Goal: Information Seeking & Learning: Learn about a topic

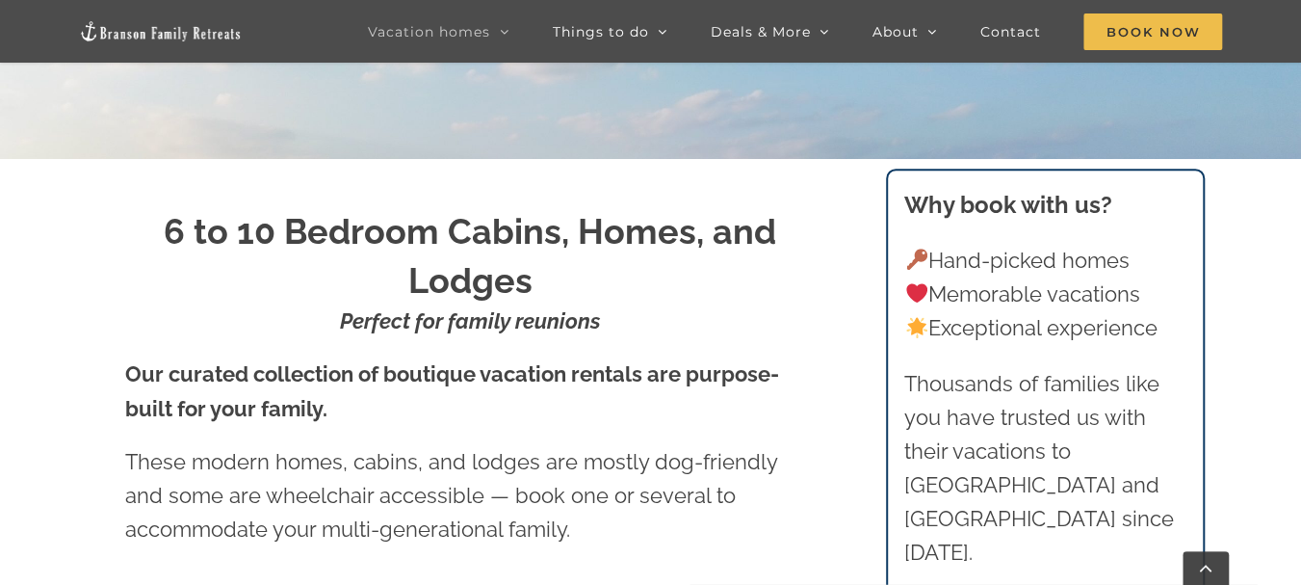
scroll to position [578, 0]
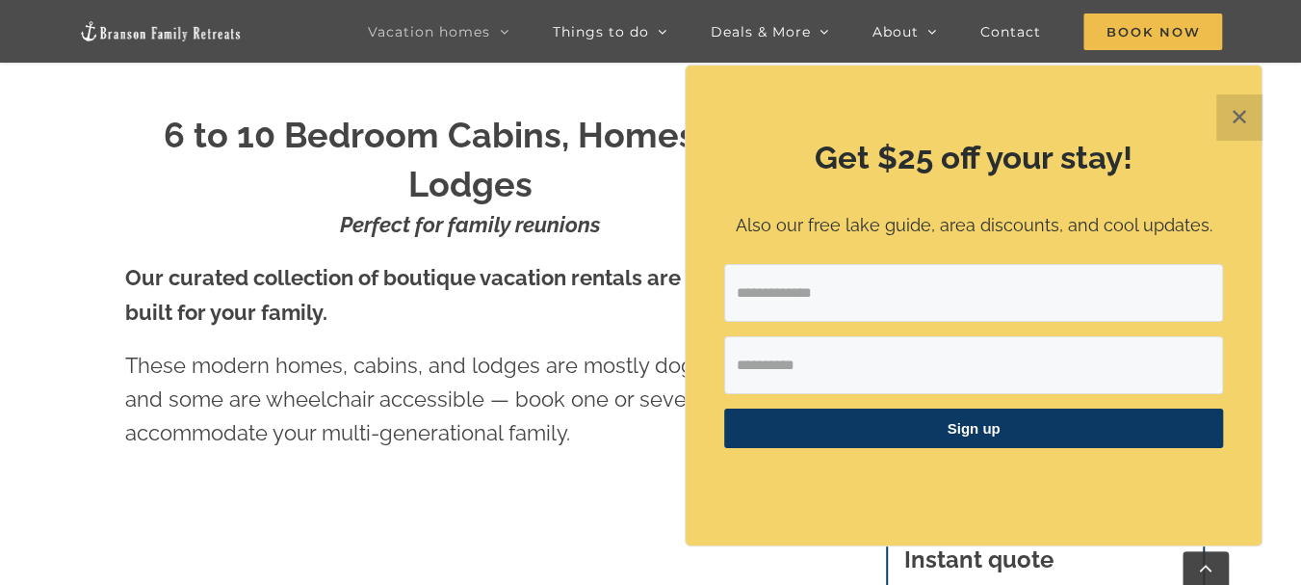
click at [935, 120] on button "✕" at bounding box center [1240, 117] width 46 height 46
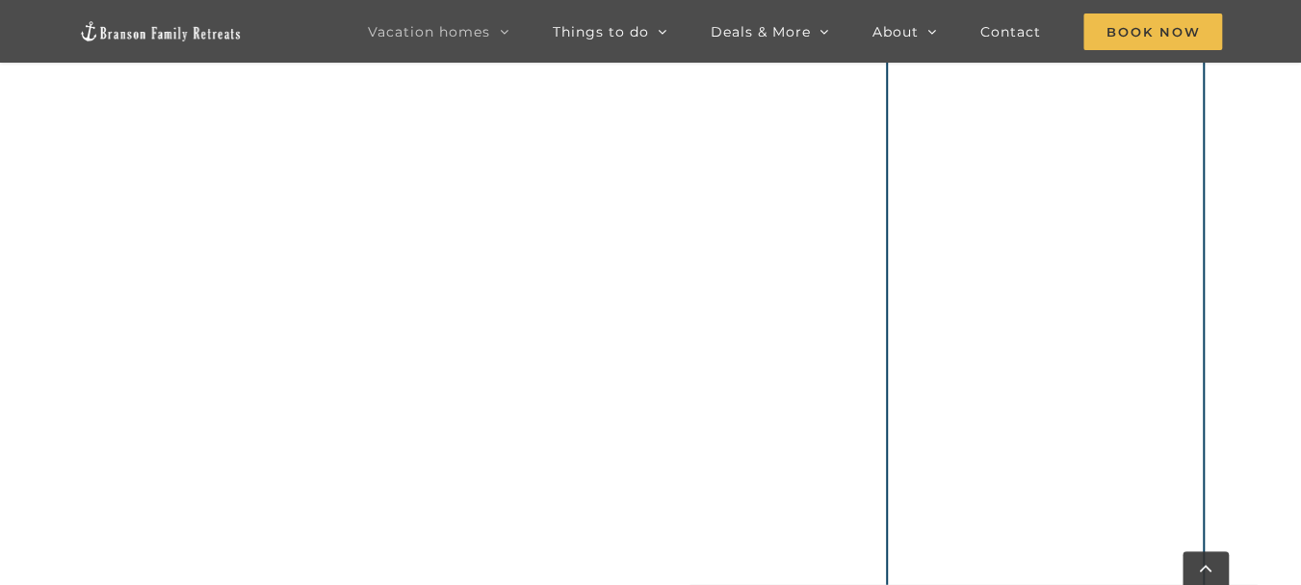
scroll to position [1060, 0]
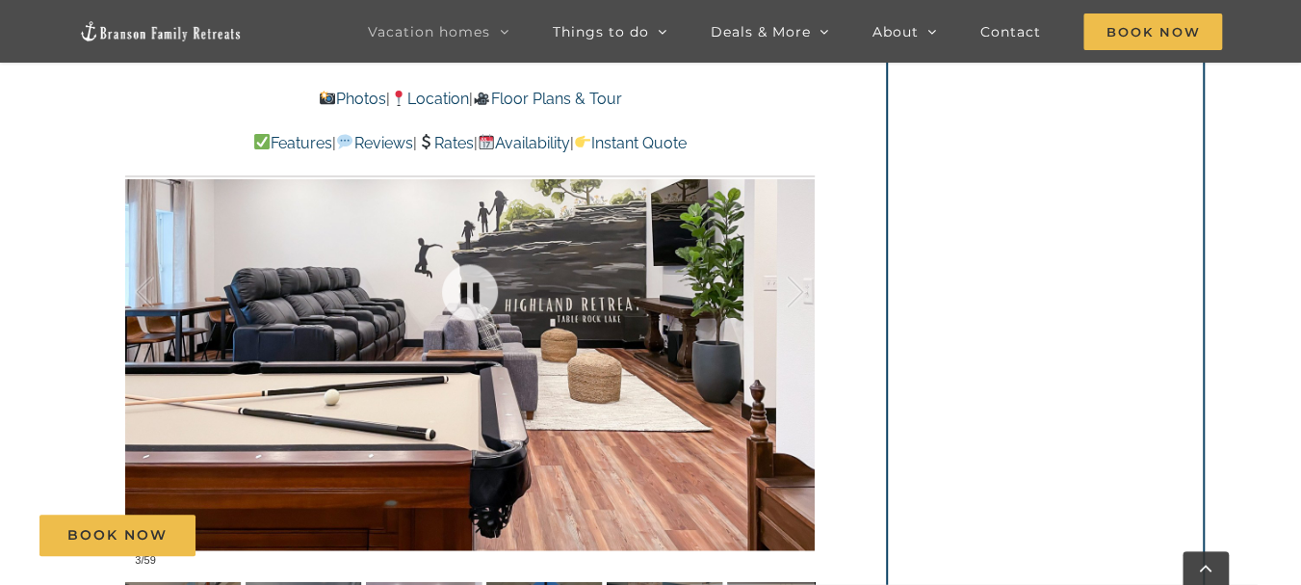
scroll to position [1349, 0]
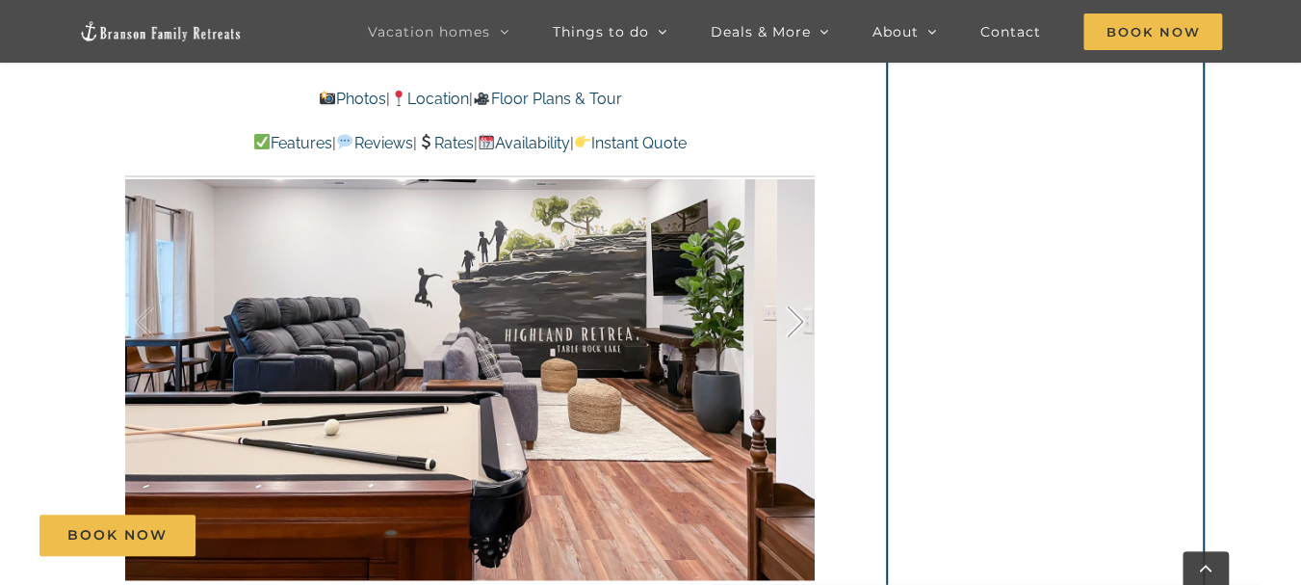
click at [792, 327] on div at bounding box center [776, 321] width 60 height 119
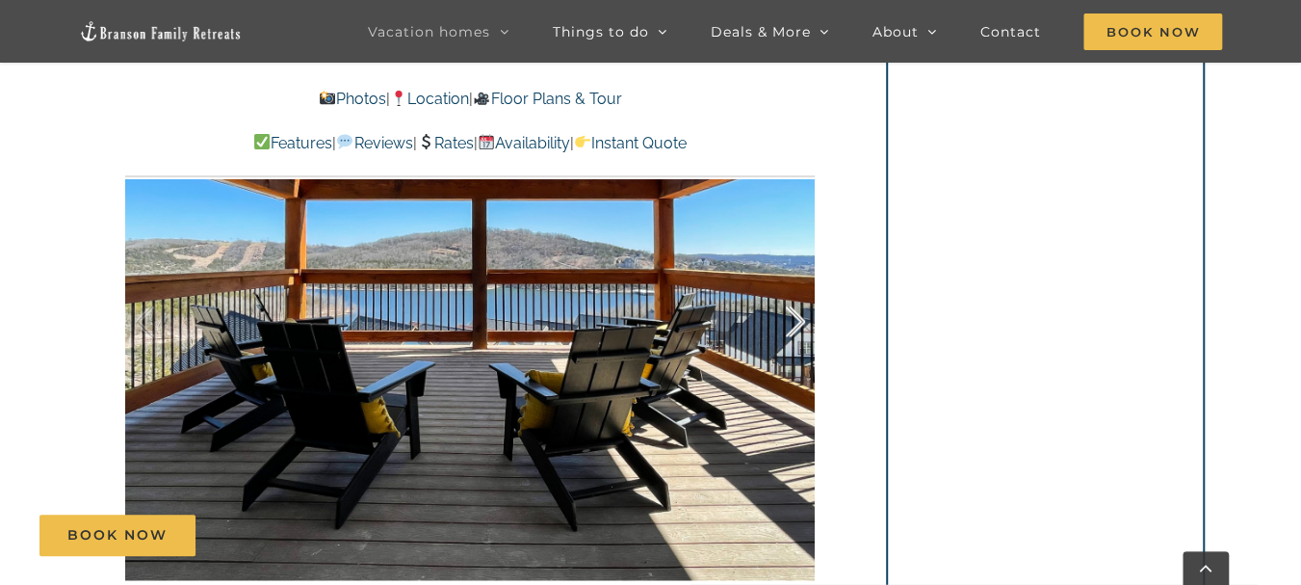
click at [792, 327] on div at bounding box center [776, 321] width 60 height 119
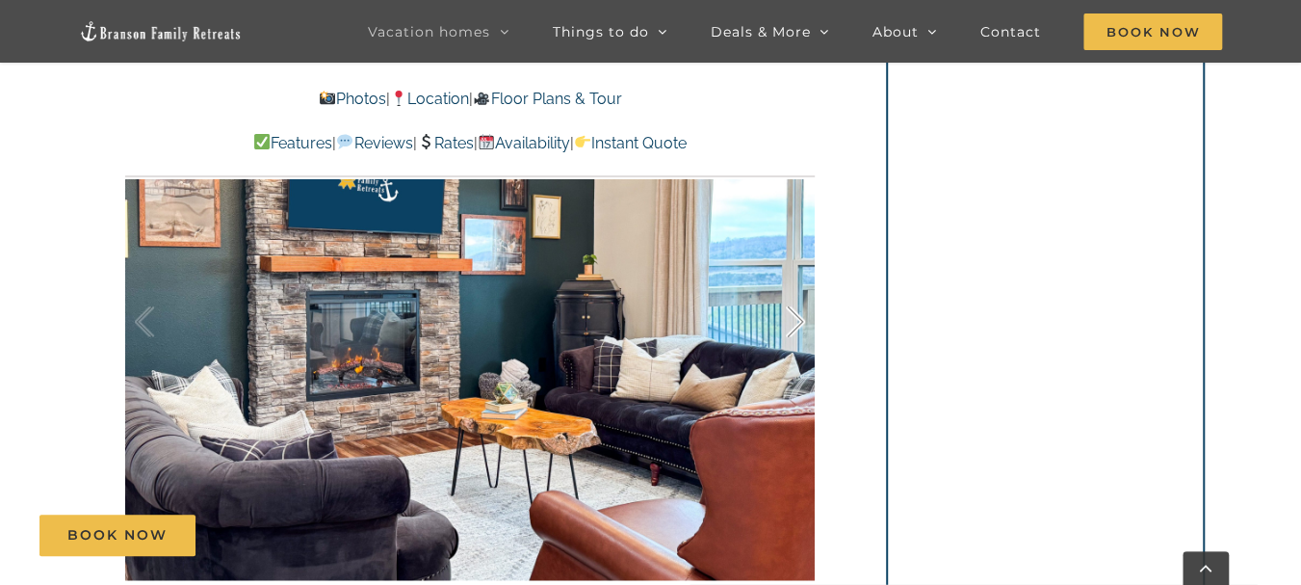
click at [792, 327] on div at bounding box center [776, 321] width 60 height 119
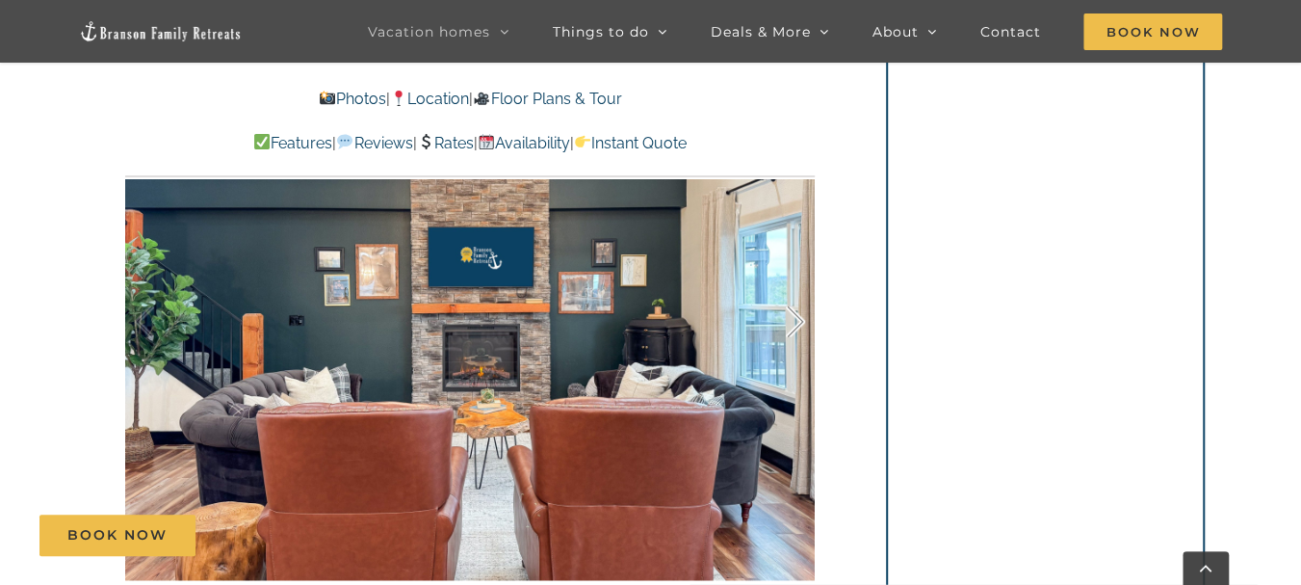
click at [792, 327] on div at bounding box center [776, 321] width 60 height 119
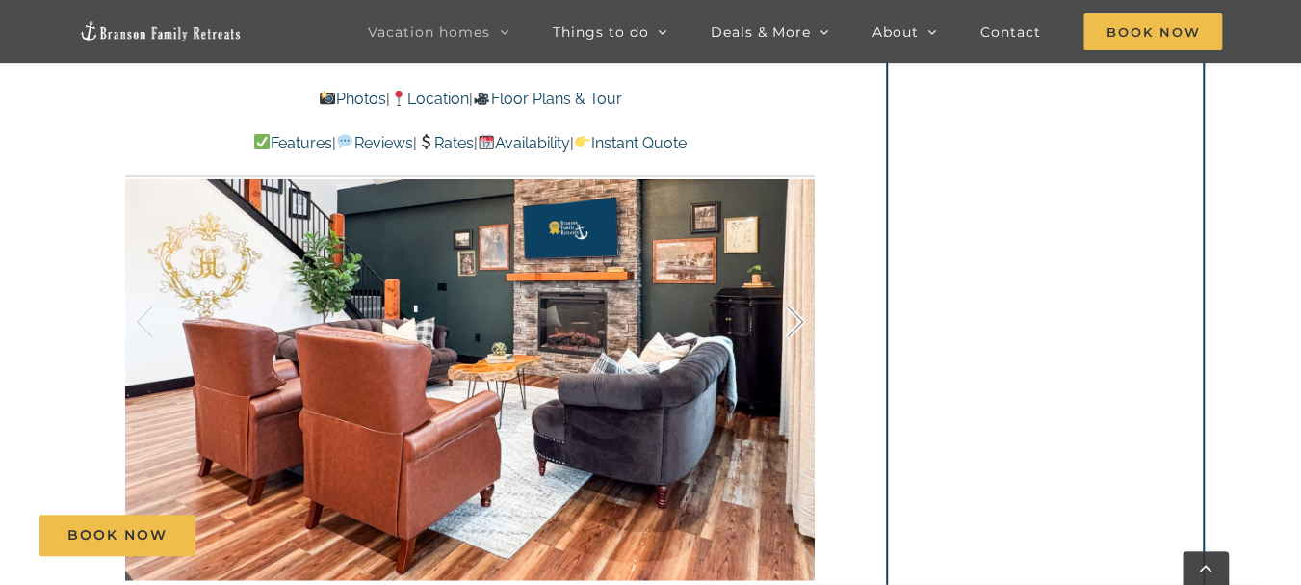
click at [792, 327] on div at bounding box center [776, 321] width 60 height 119
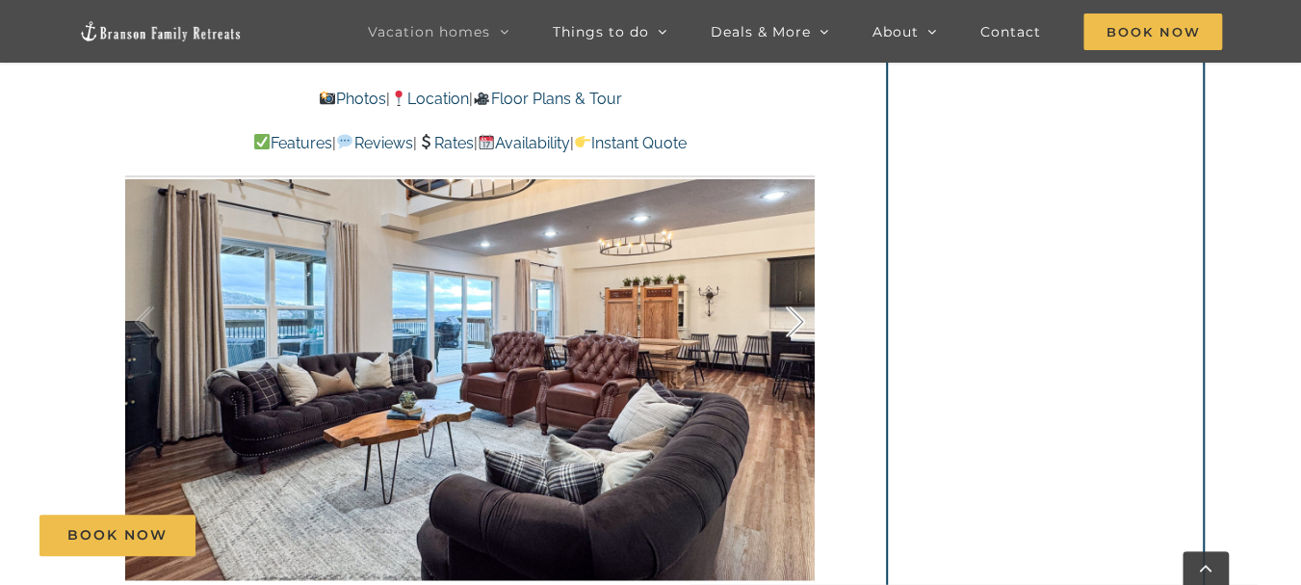
click at [792, 327] on div at bounding box center [776, 321] width 60 height 119
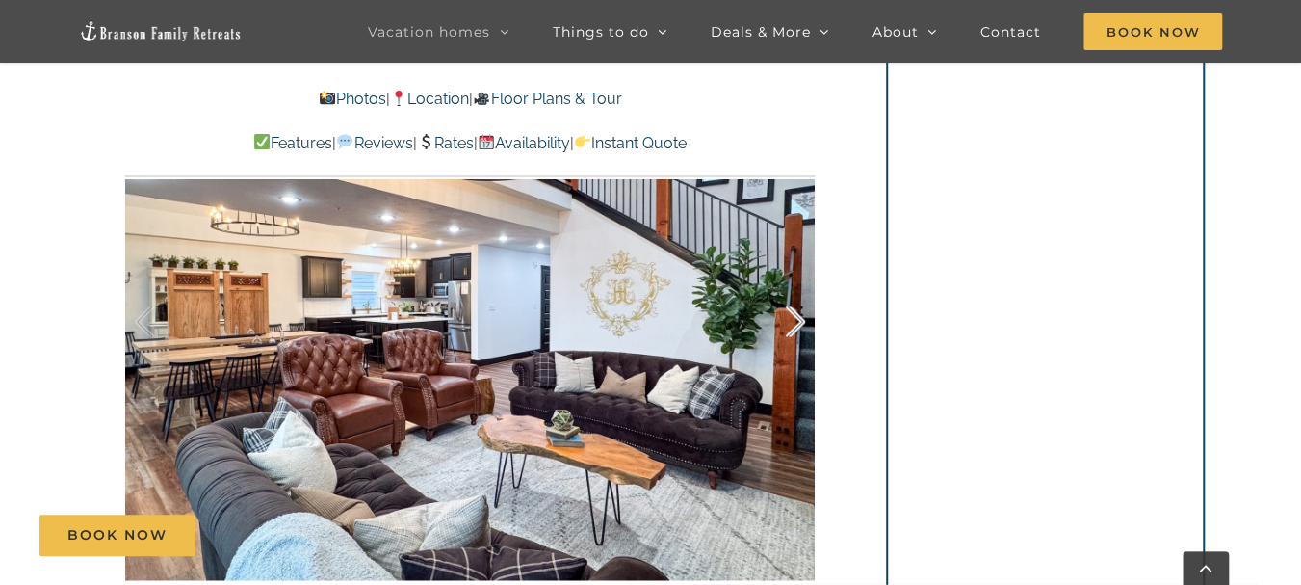
click at [792, 327] on div at bounding box center [776, 321] width 60 height 119
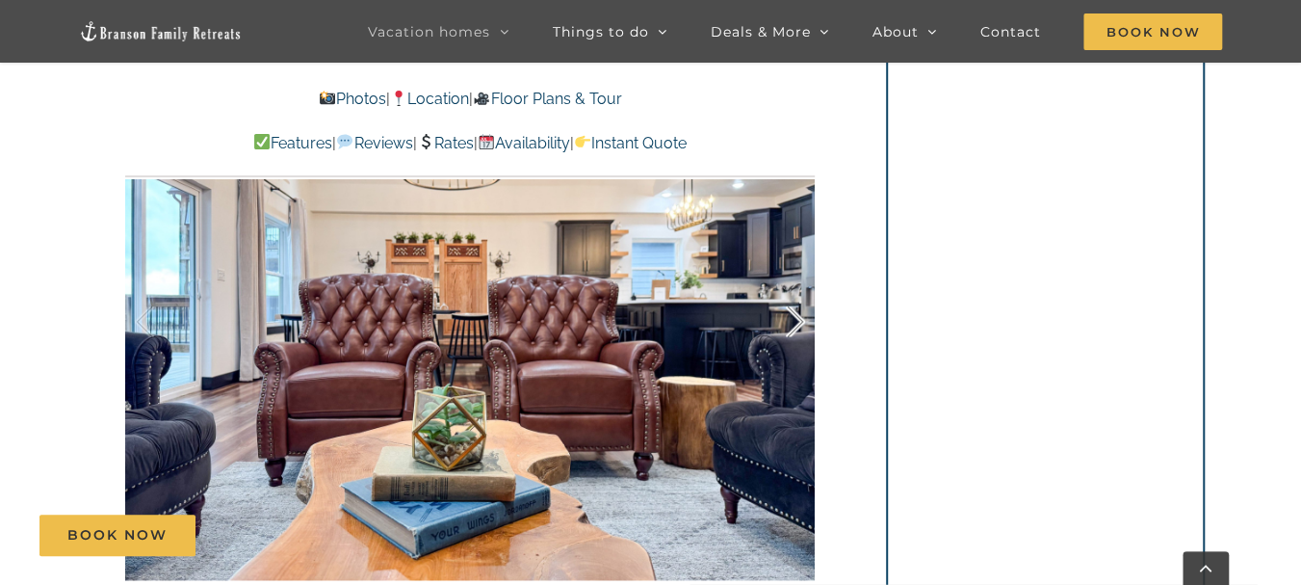
click at [792, 327] on div at bounding box center [776, 321] width 60 height 119
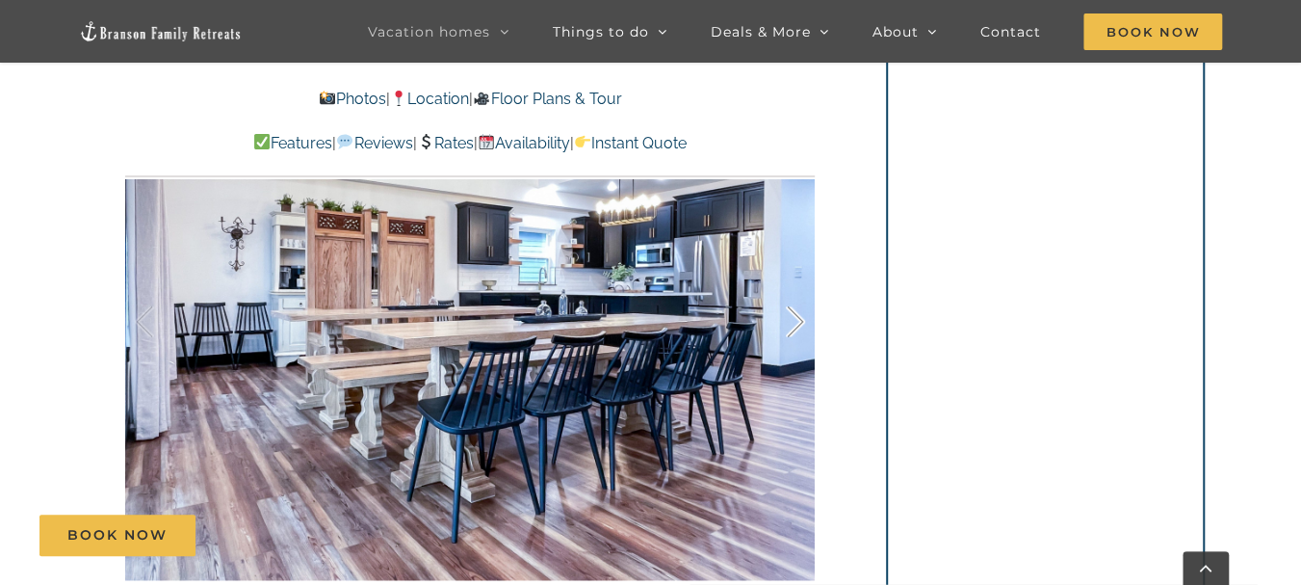
click at [792, 327] on div at bounding box center [776, 321] width 60 height 119
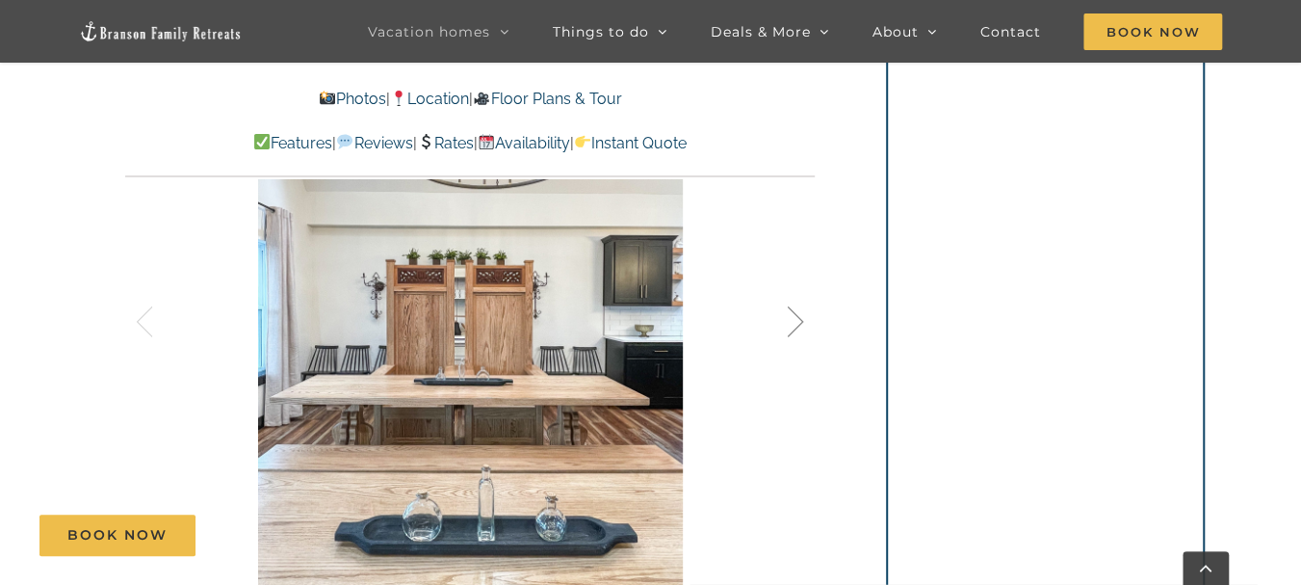
click at [792, 327] on div at bounding box center [776, 321] width 60 height 119
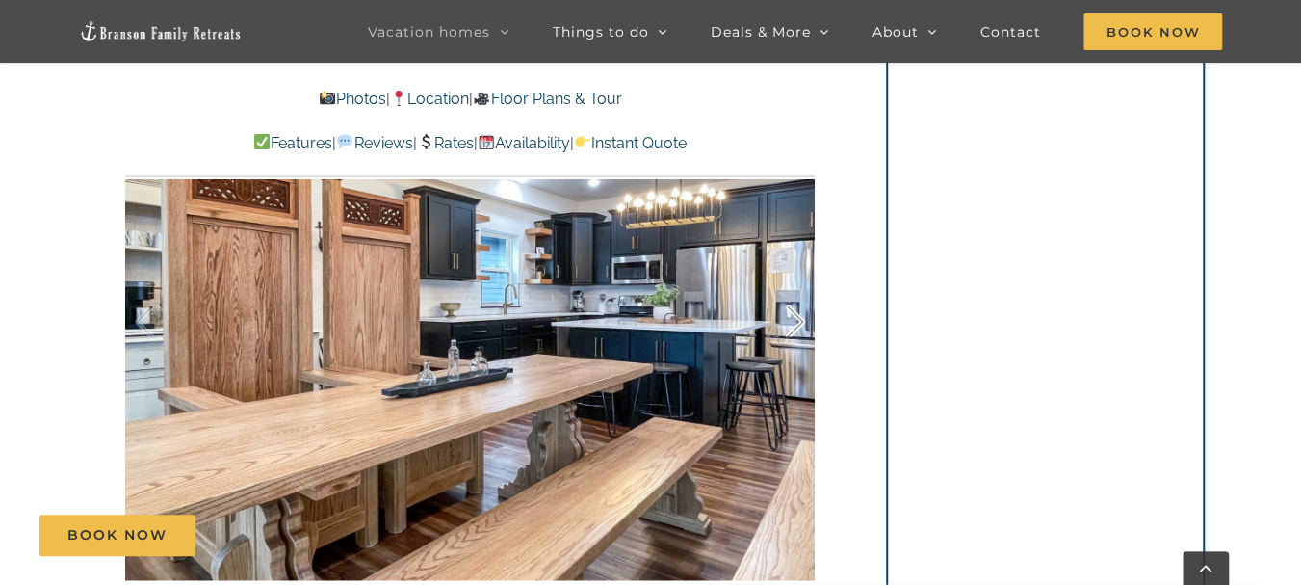
click at [792, 327] on div at bounding box center [776, 321] width 60 height 119
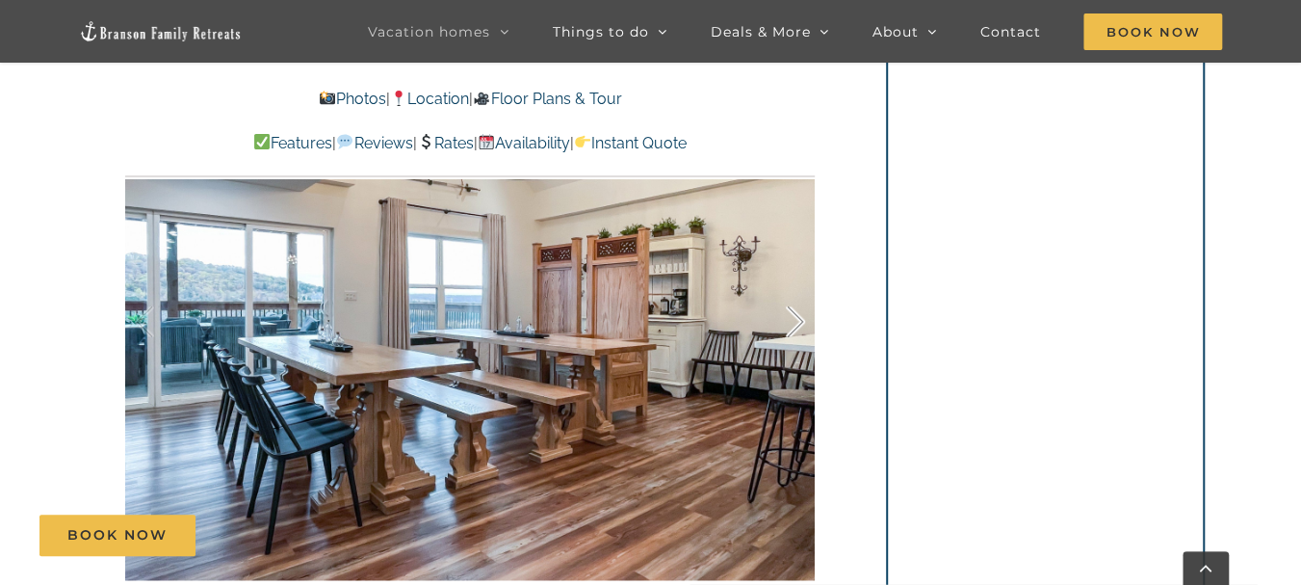
click at [792, 327] on div at bounding box center [776, 321] width 60 height 119
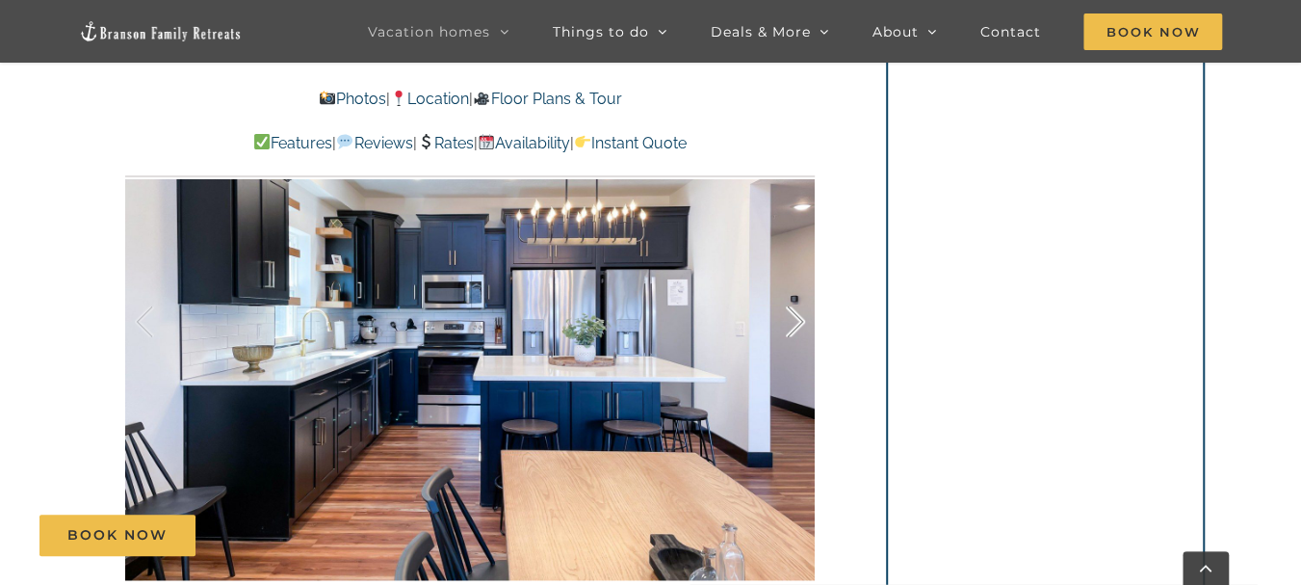
click at [792, 327] on div at bounding box center [776, 321] width 60 height 119
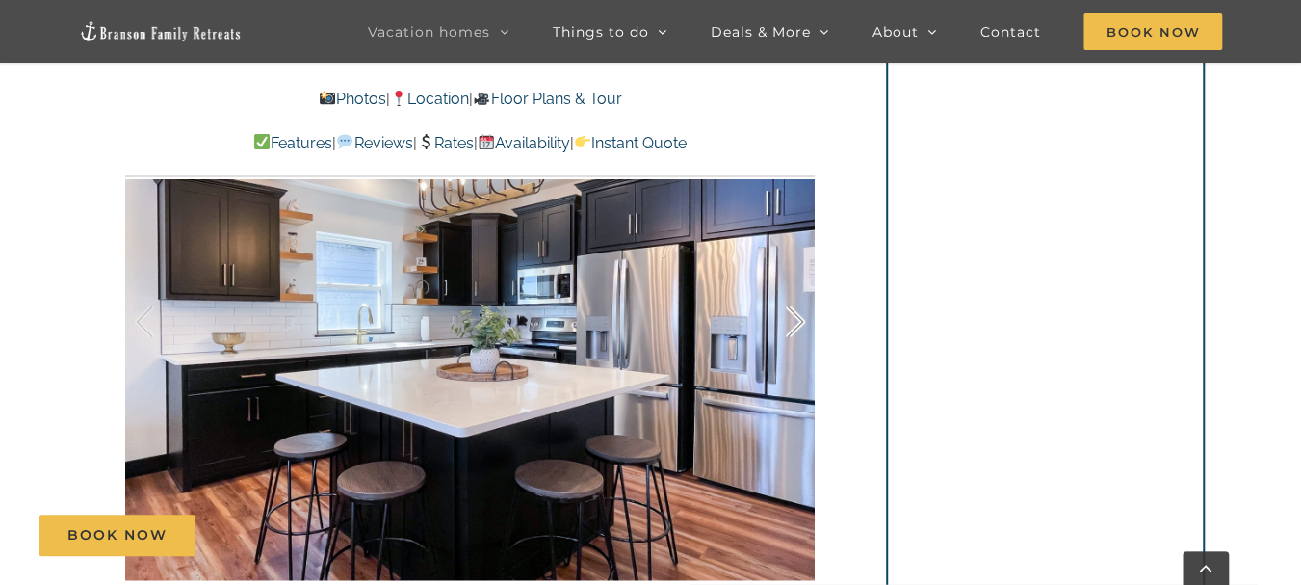
click at [800, 328] on div at bounding box center [776, 321] width 60 height 119
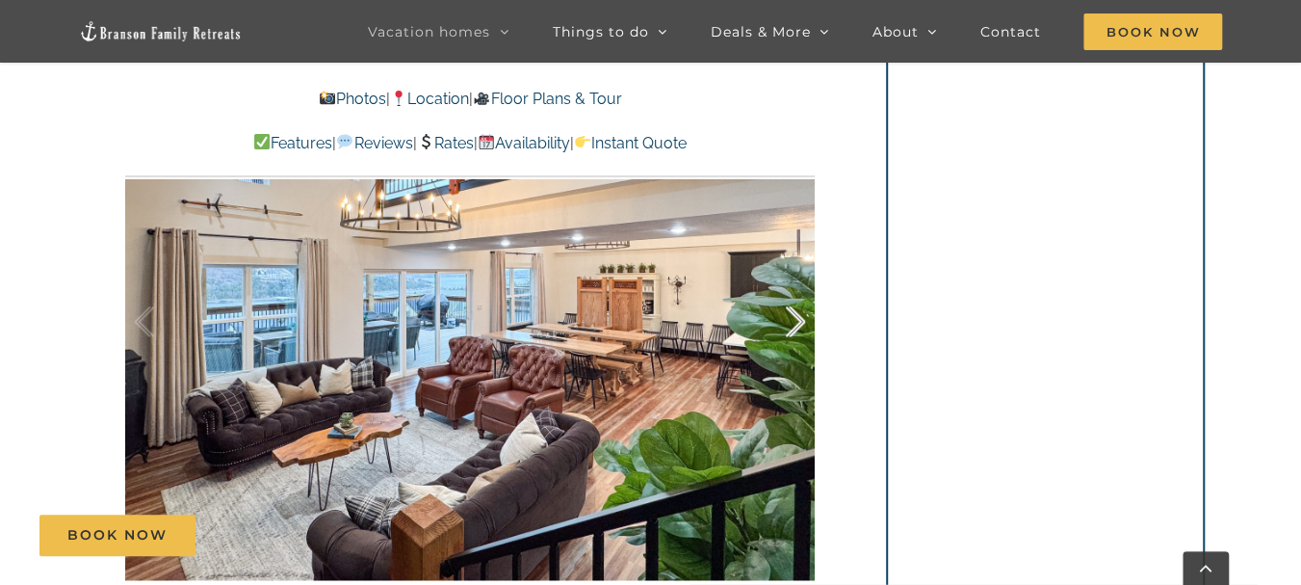
click at [800, 328] on div at bounding box center [776, 321] width 60 height 119
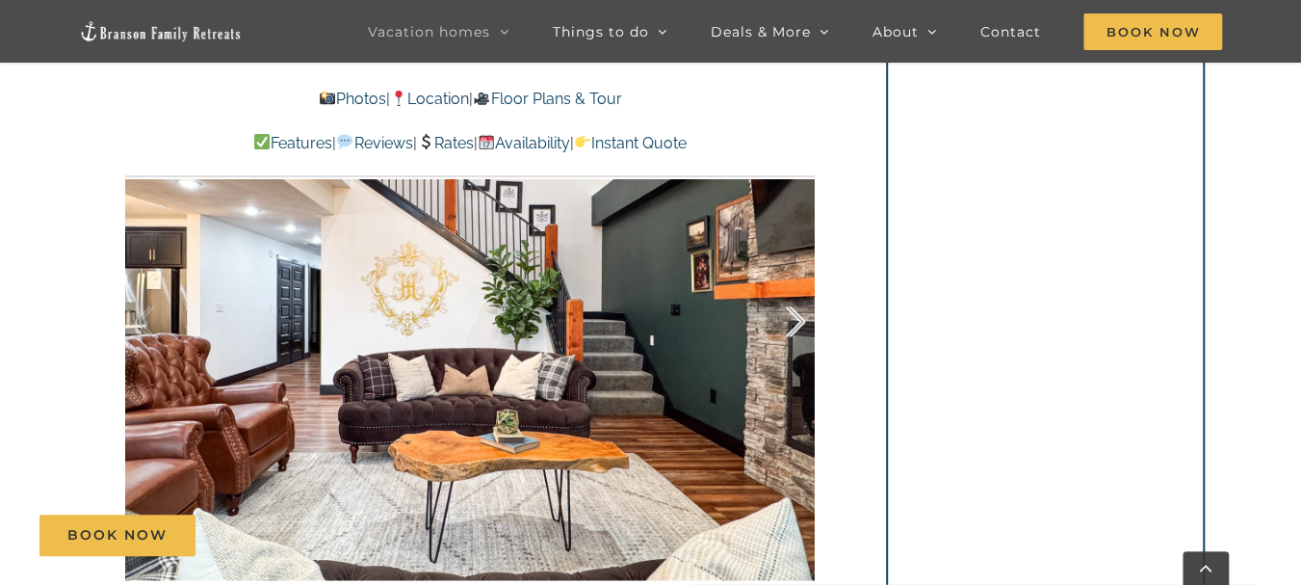
click at [801, 328] on div at bounding box center [776, 321] width 60 height 119
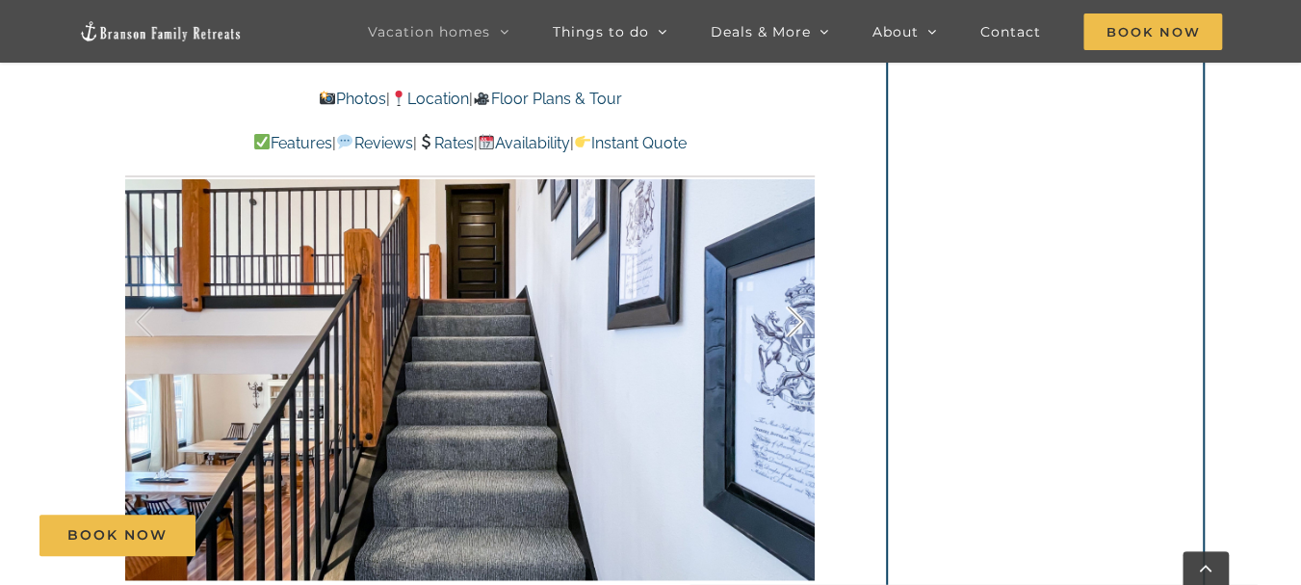
click at [801, 328] on div at bounding box center [776, 321] width 60 height 119
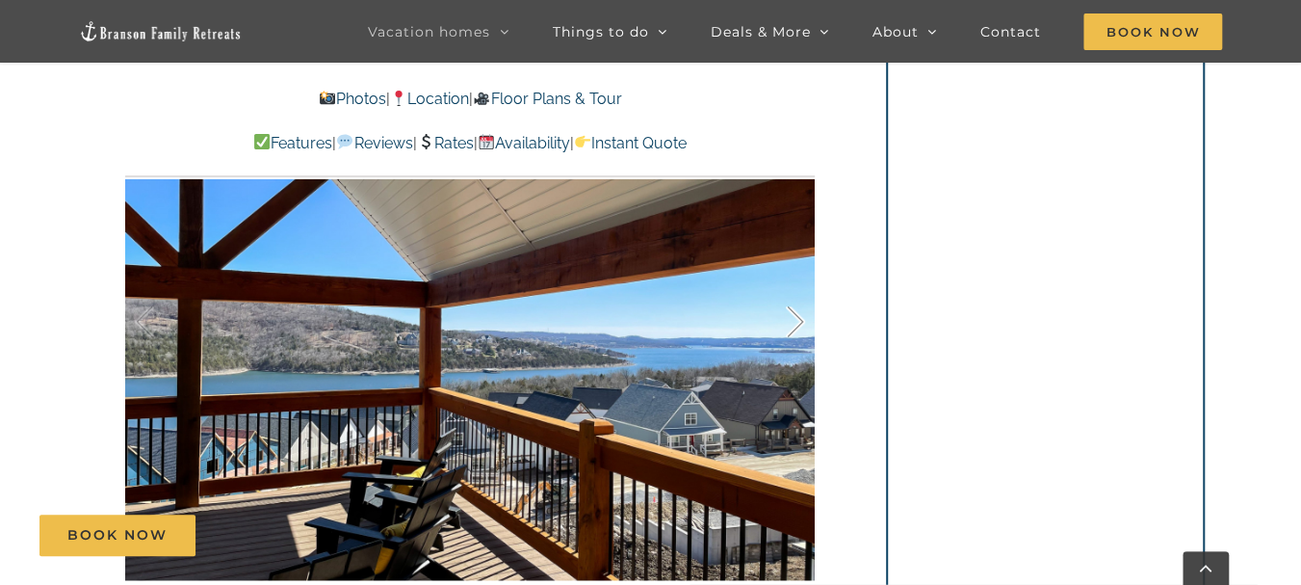
click at [801, 328] on div at bounding box center [776, 321] width 60 height 119
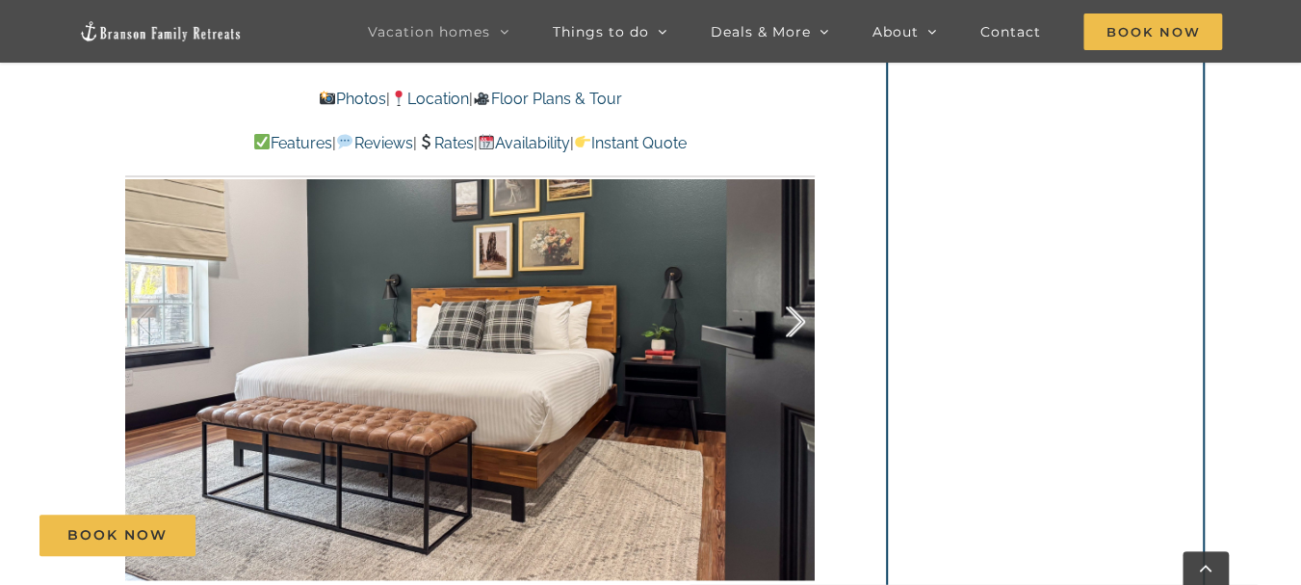
click at [801, 328] on div at bounding box center [776, 321] width 60 height 119
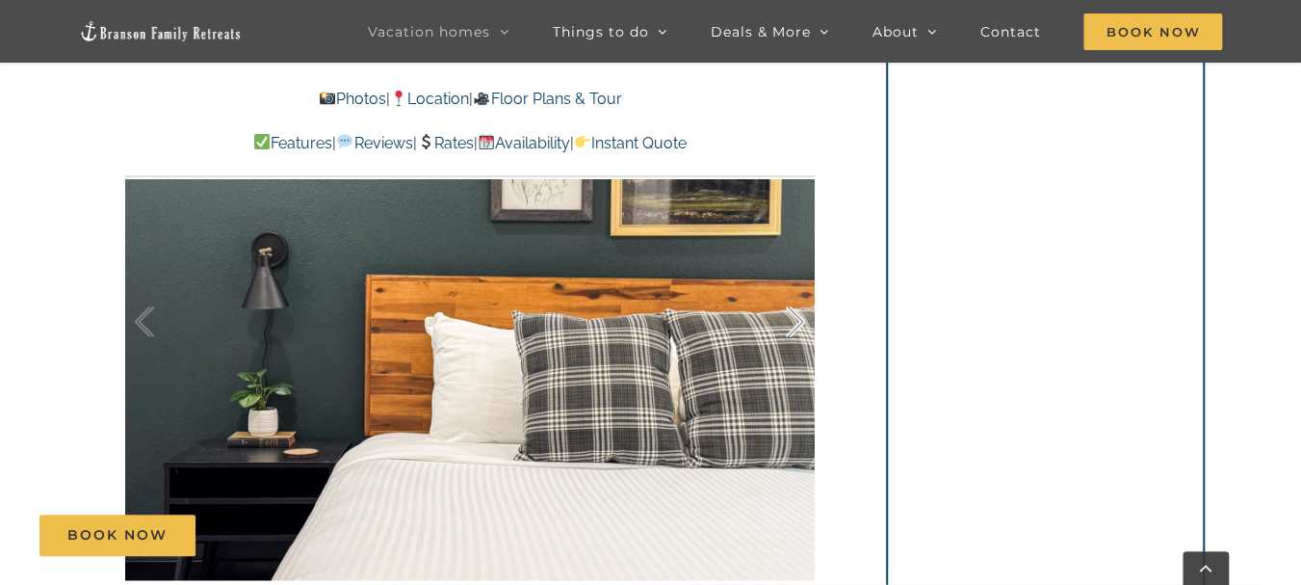
click at [801, 328] on div at bounding box center [776, 321] width 60 height 119
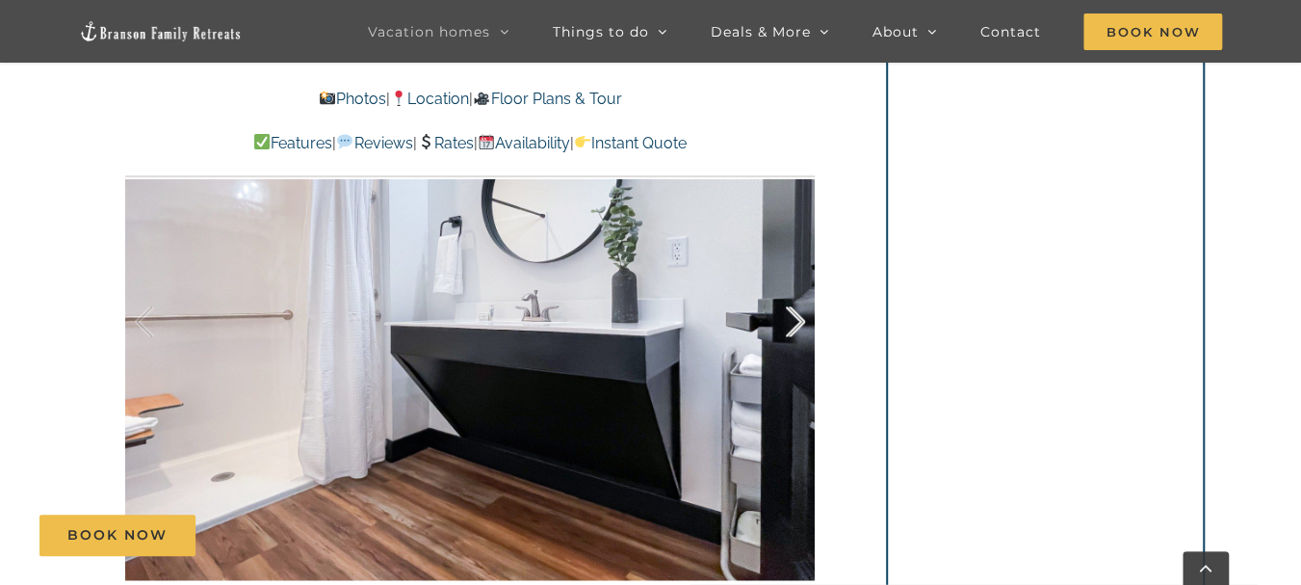
click at [801, 328] on div at bounding box center [776, 321] width 60 height 119
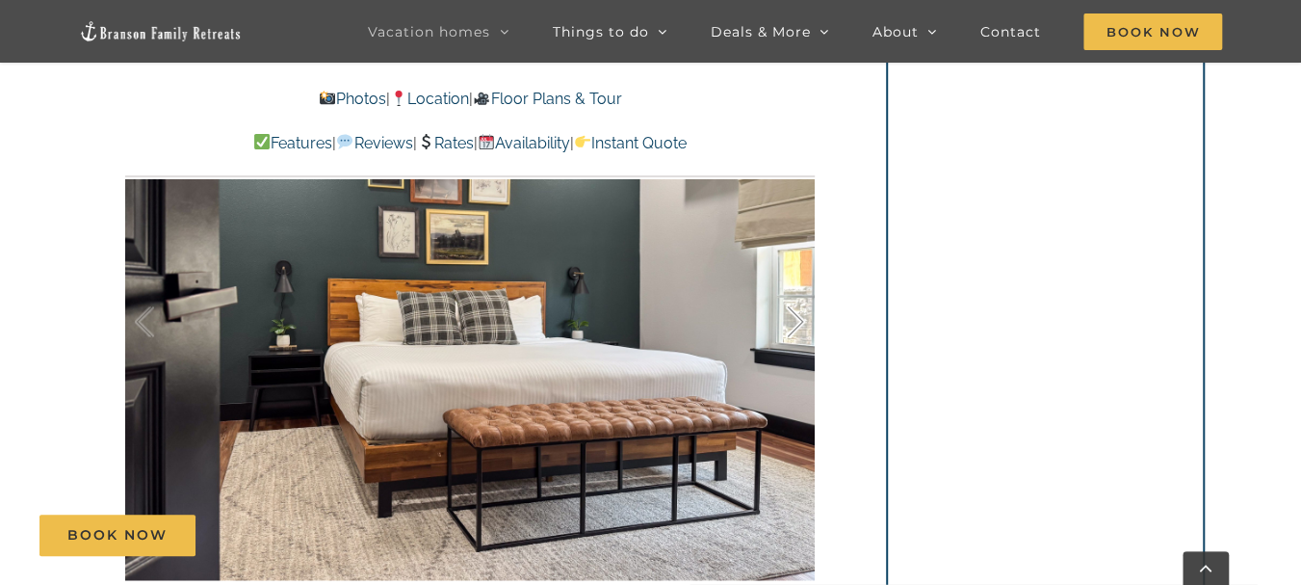
click at [801, 328] on div at bounding box center [776, 321] width 60 height 119
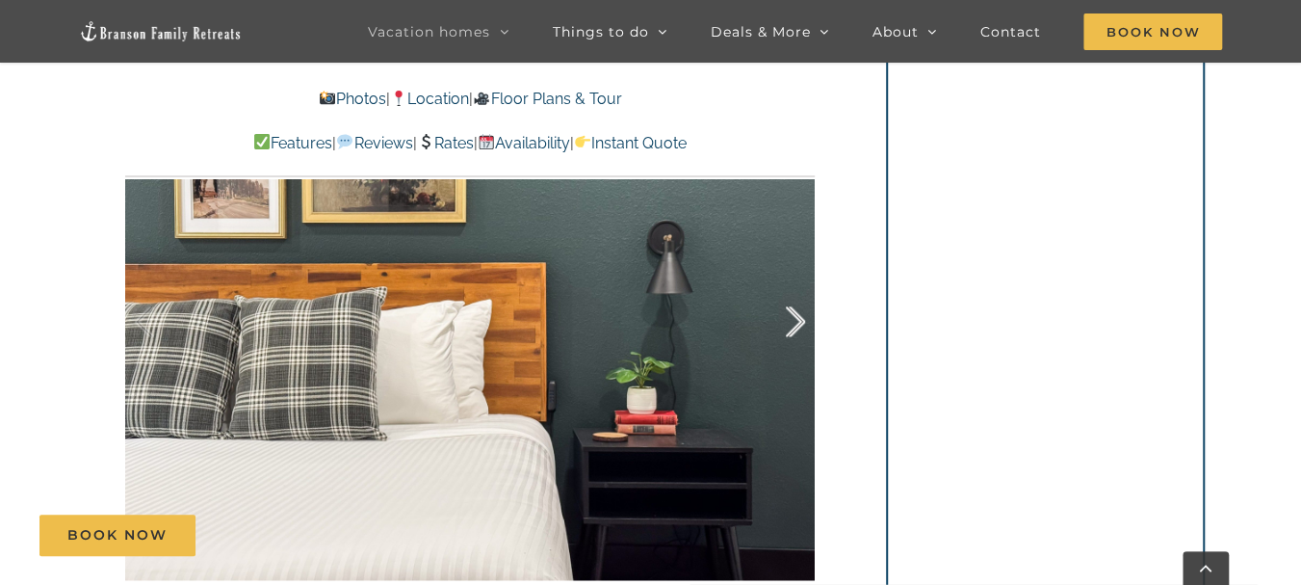
click at [801, 328] on div at bounding box center [776, 321] width 60 height 119
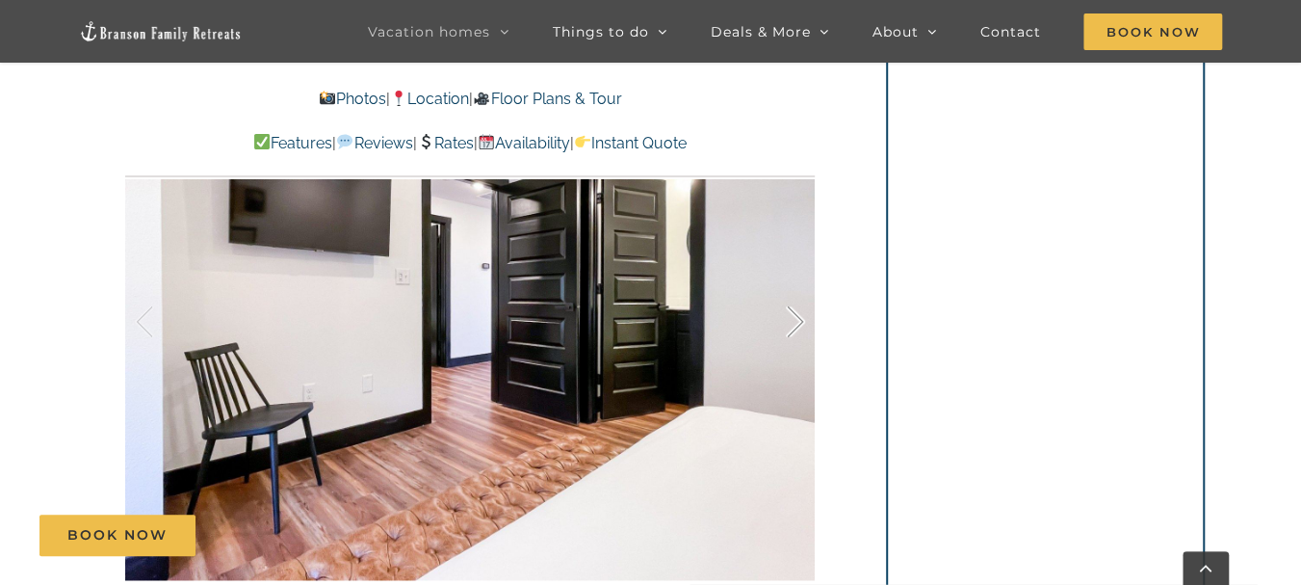
click at [801, 328] on div at bounding box center [776, 321] width 60 height 119
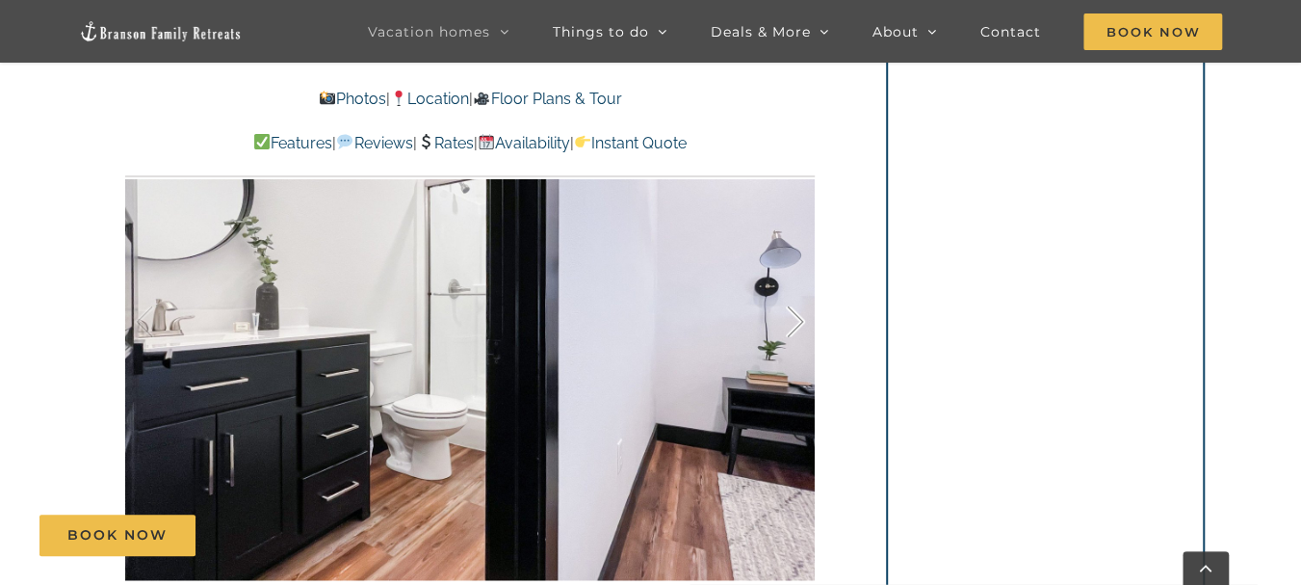
click at [801, 328] on div at bounding box center [776, 321] width 60 height 119
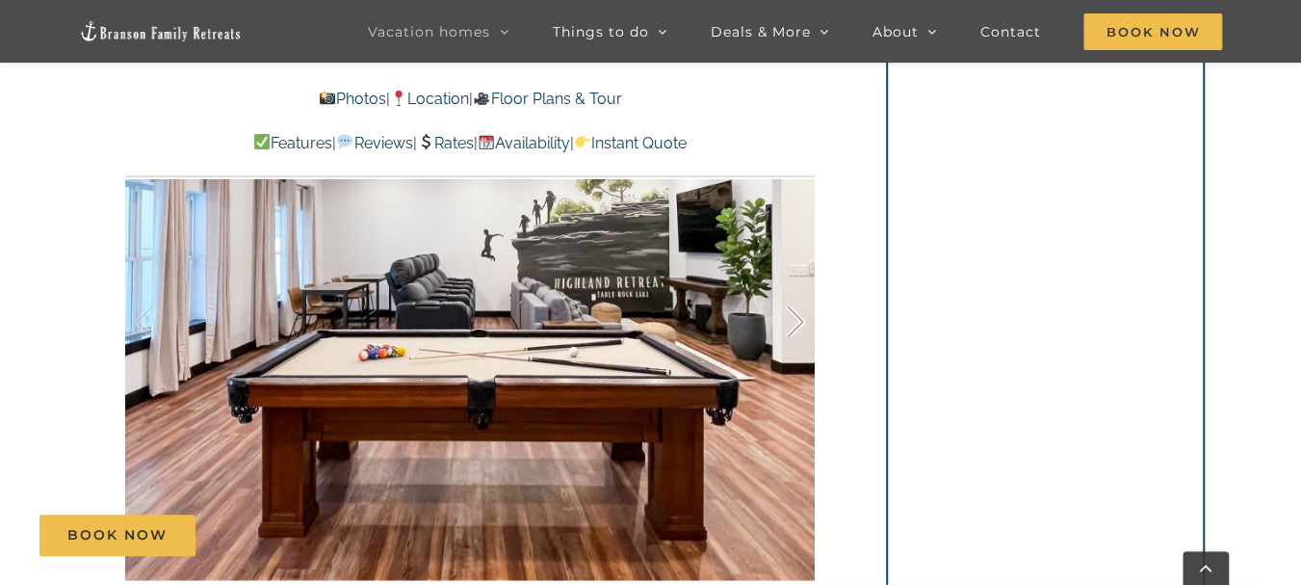
click at [801, 315] on div at bounding box center [776, 321] width 60 height 119
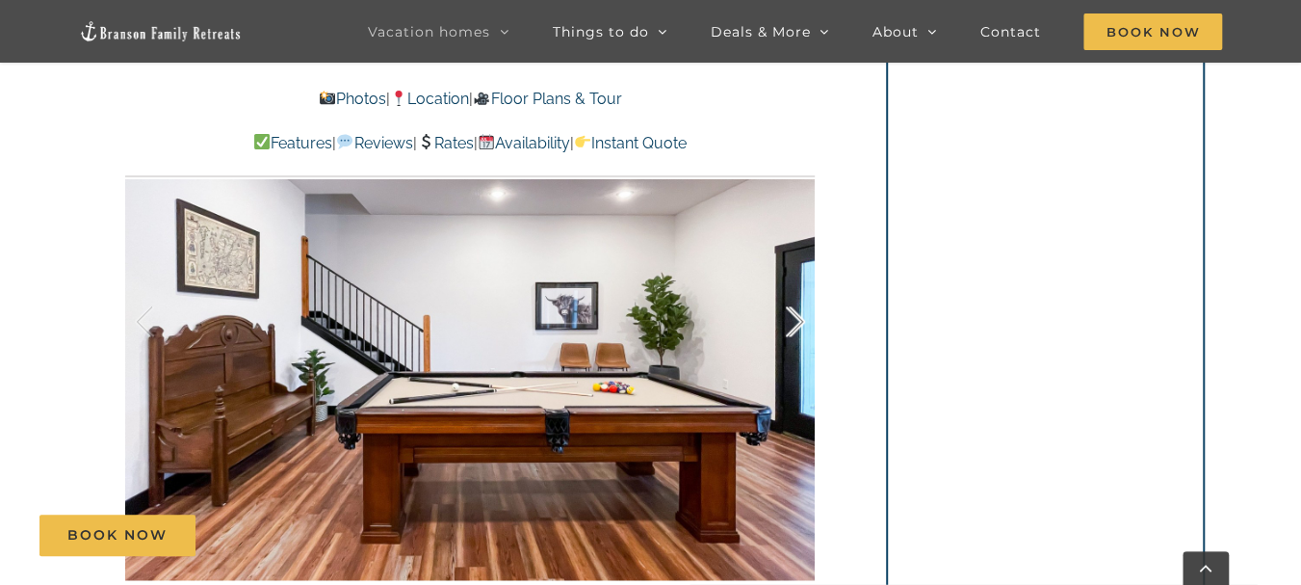
click at [801, 315] on div at bounding box center [776, 321] width 60 height 119
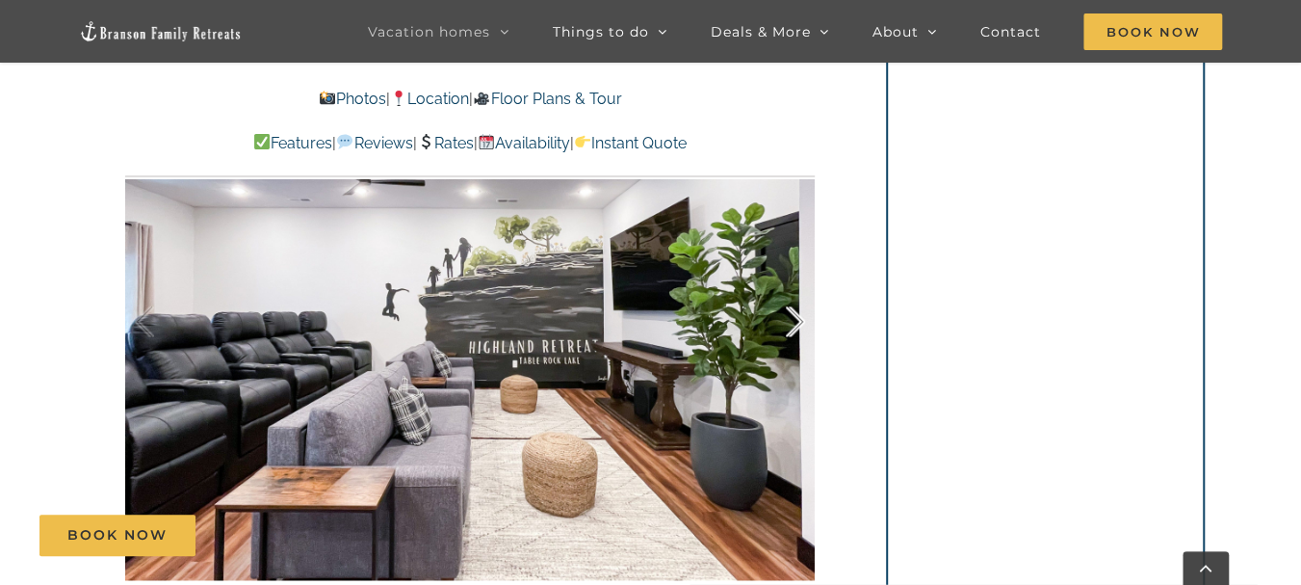
click at [801, 315] on div at bounding box center [776, 321] width 60 height 119
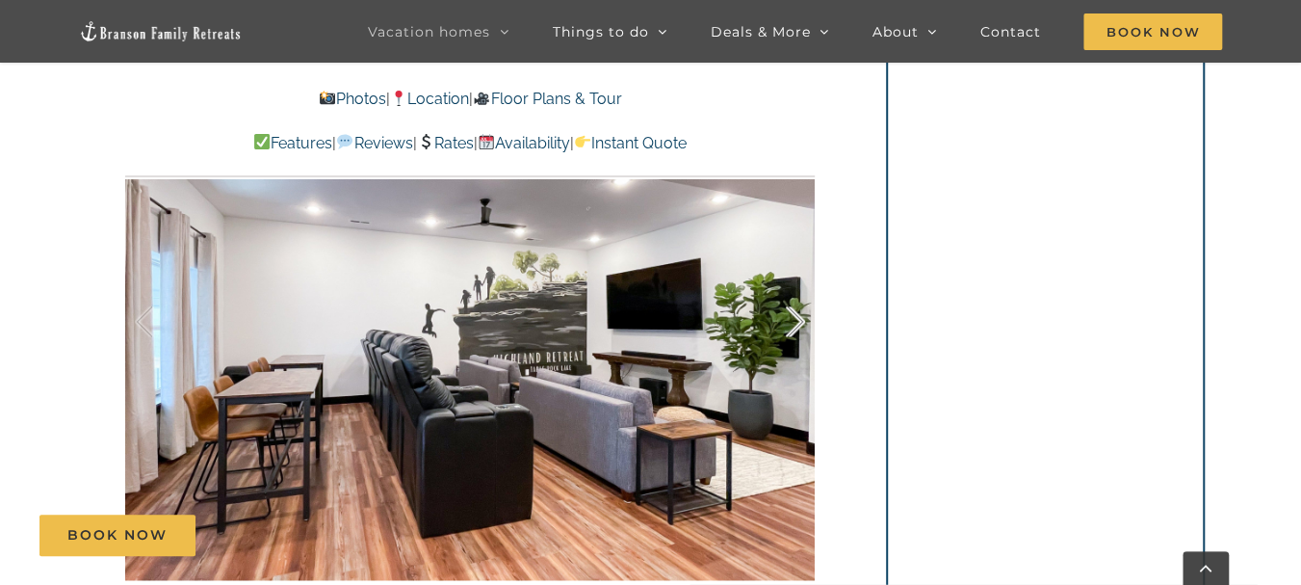
click at [801, 315] on div at bounding box center [776, 321] width 60 height 119
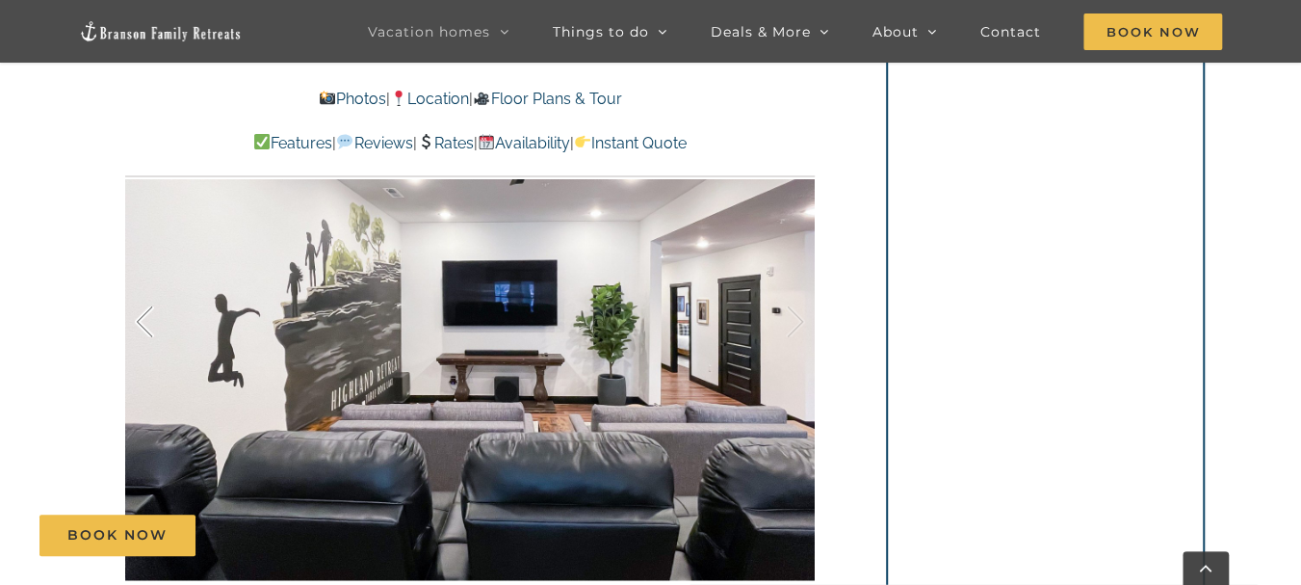
click at [135, 332] on div at bounding box center [165, 321] width 60 height 119
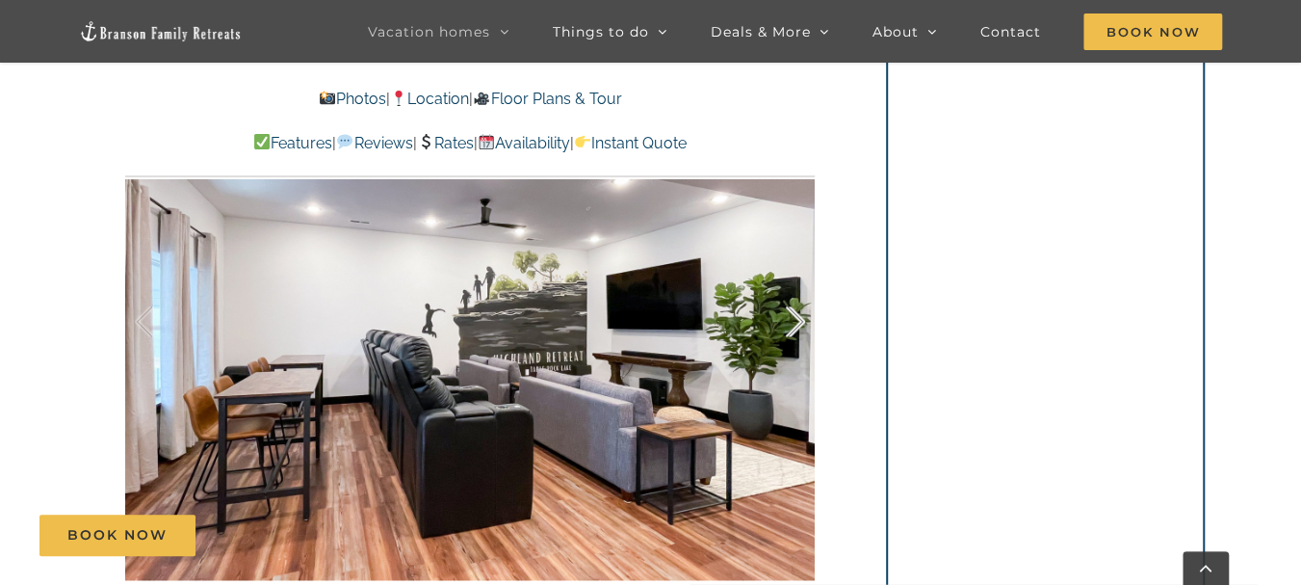
click at [800, 317] on div at bounding box center [776, 321] width 60 height 119
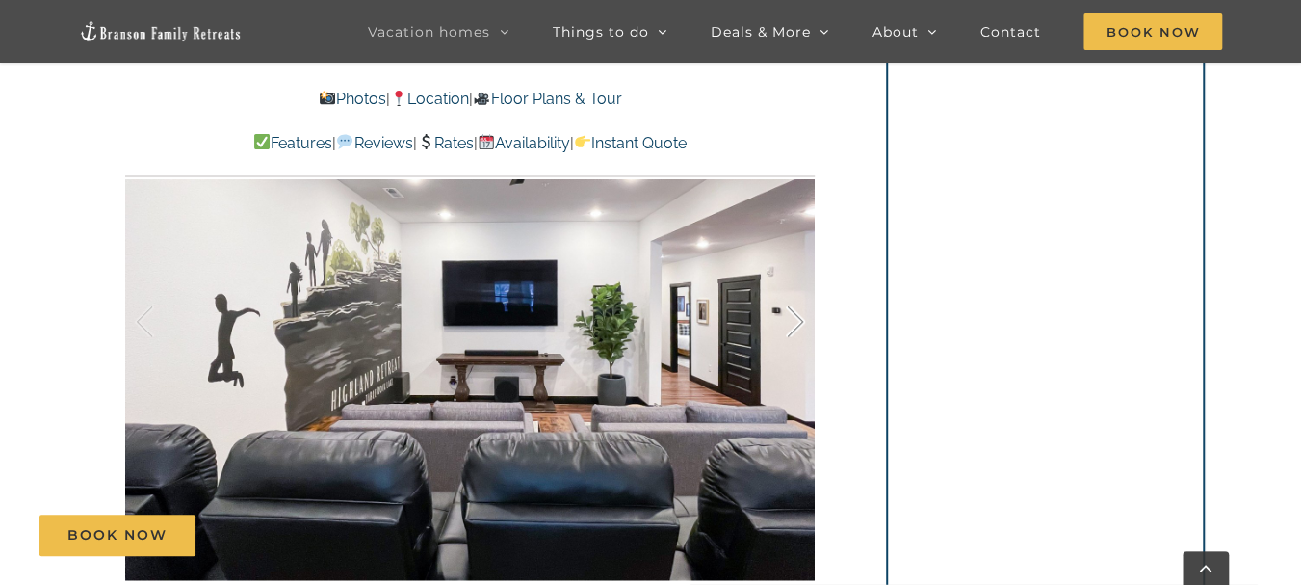
click at [800, 317] on div at bounding box center [776, 321] width 60 height 119
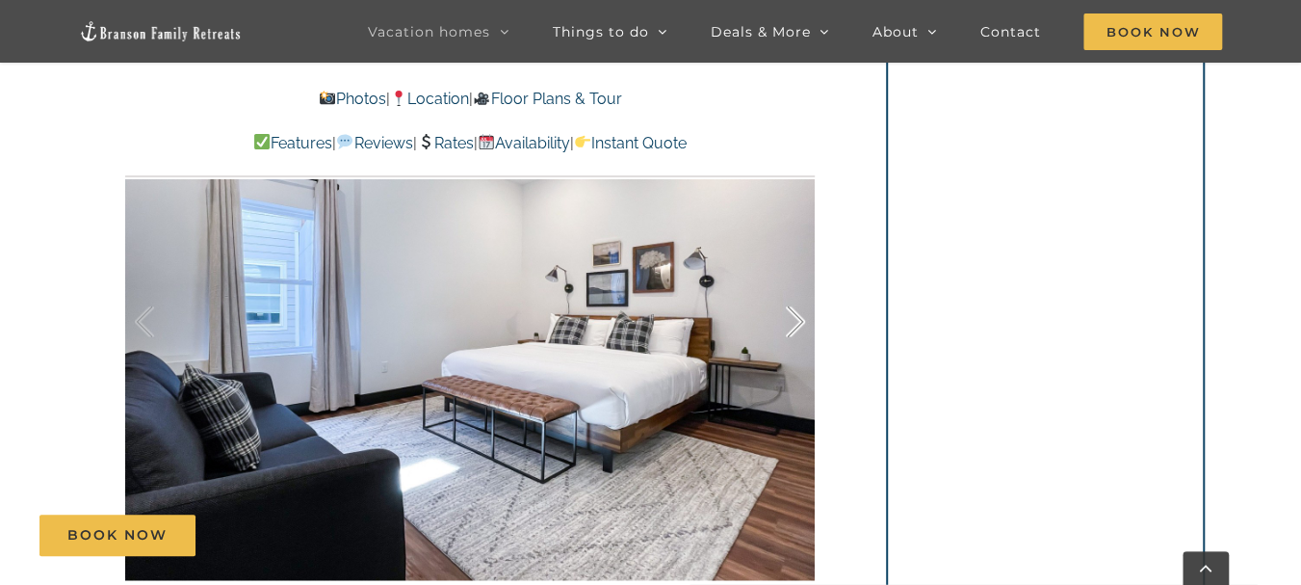
click at [800, 317] on div at bounding box center [776, 321] width 60 height 119
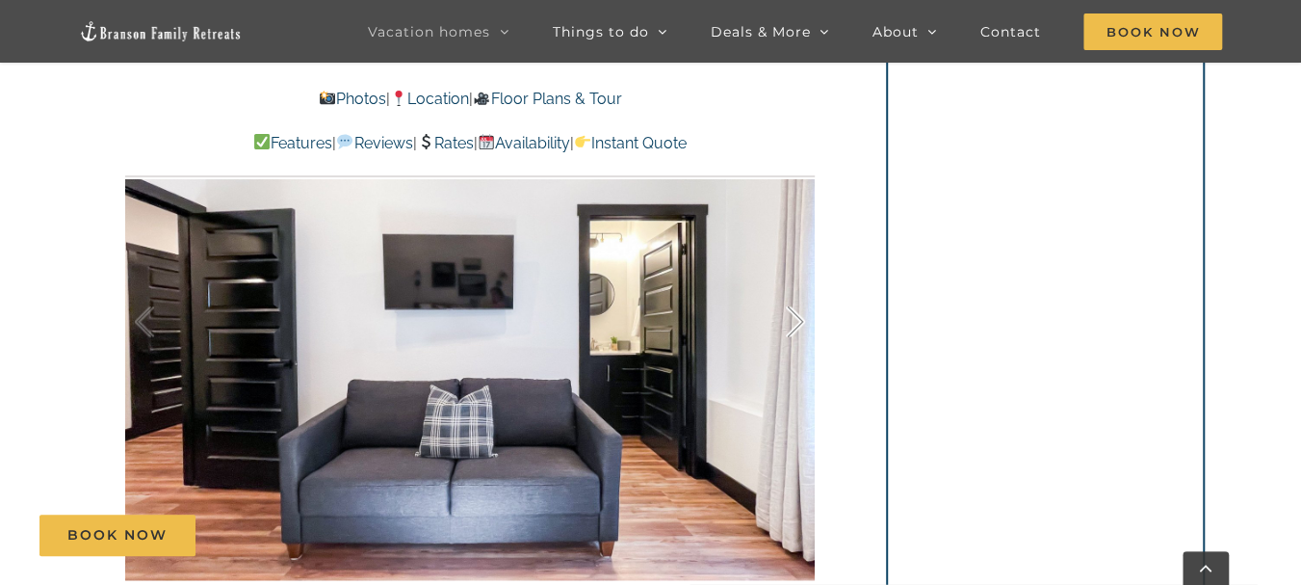
click at [800, 317] on div at bounding box center [776, 321] width 60 height 119
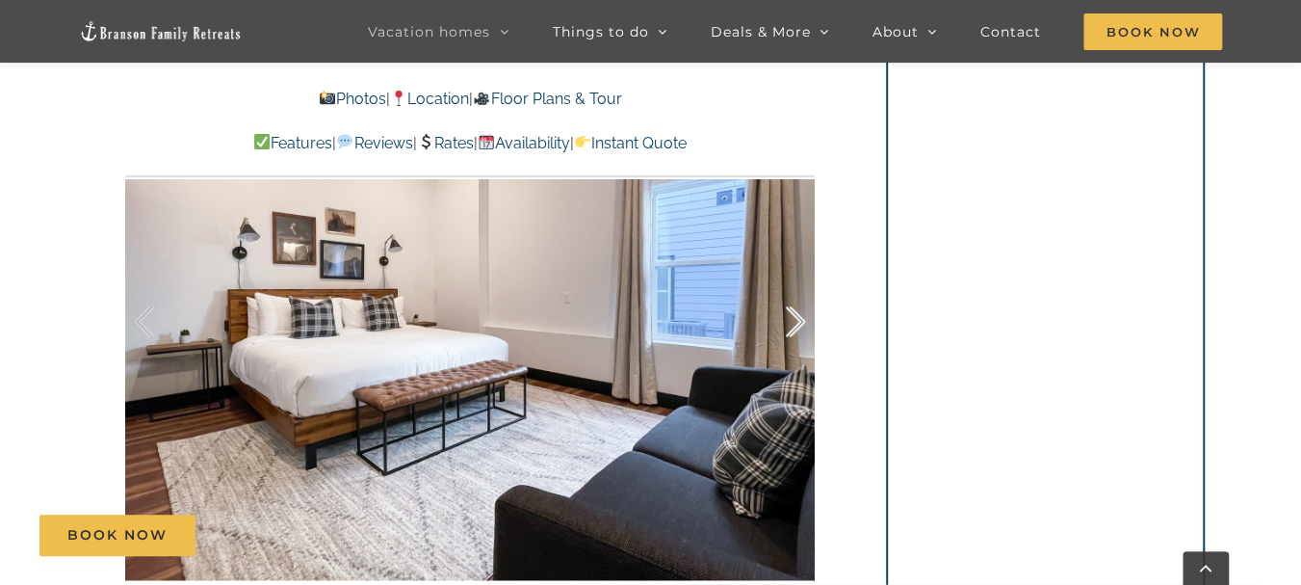
click at [800, 317] on div at bounding box center [776, 321] width 60 height 119
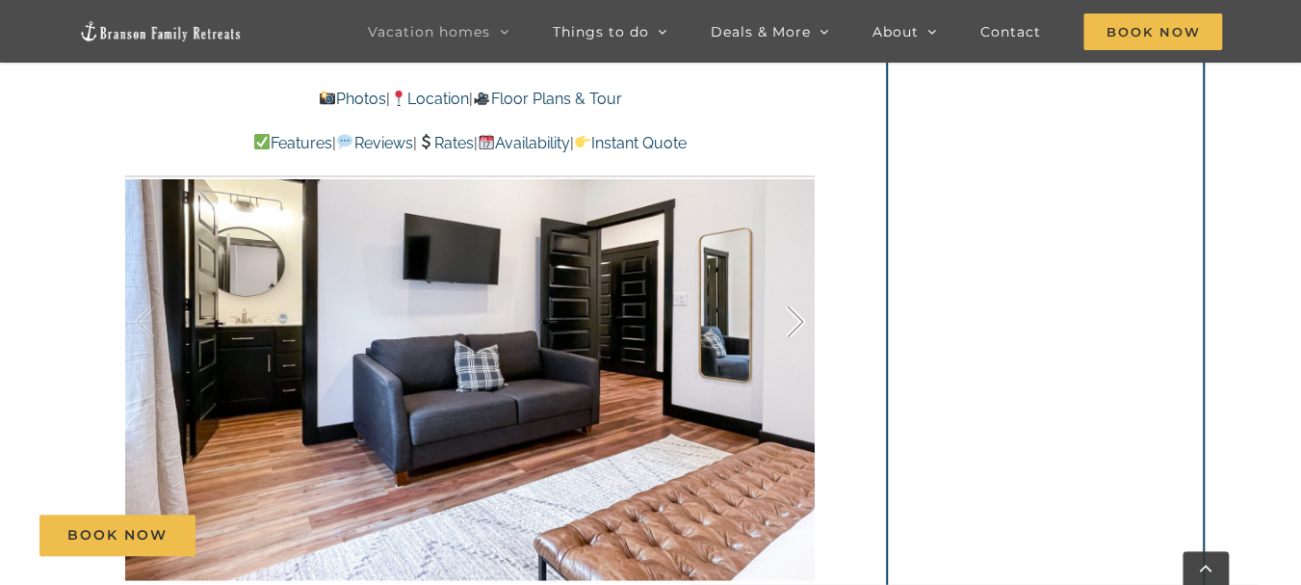
click at [800, 317] on div at bounding box center [776, 321] width 60 height 119
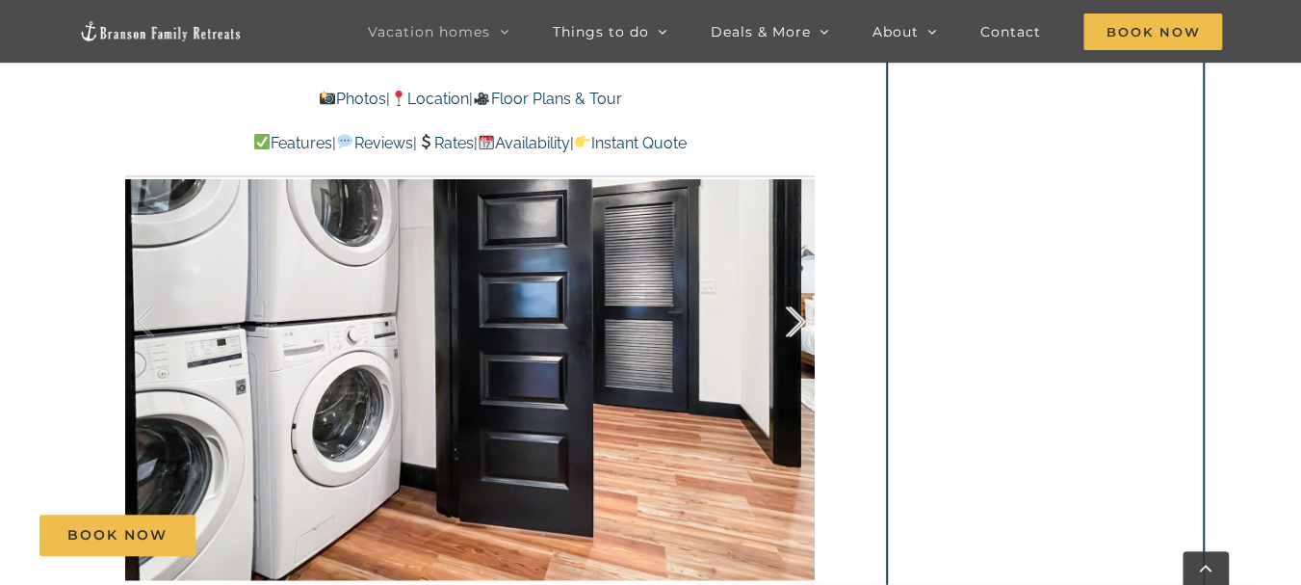
click at [800, 317] on div at bounding box center [776, 321] width 60 height 119
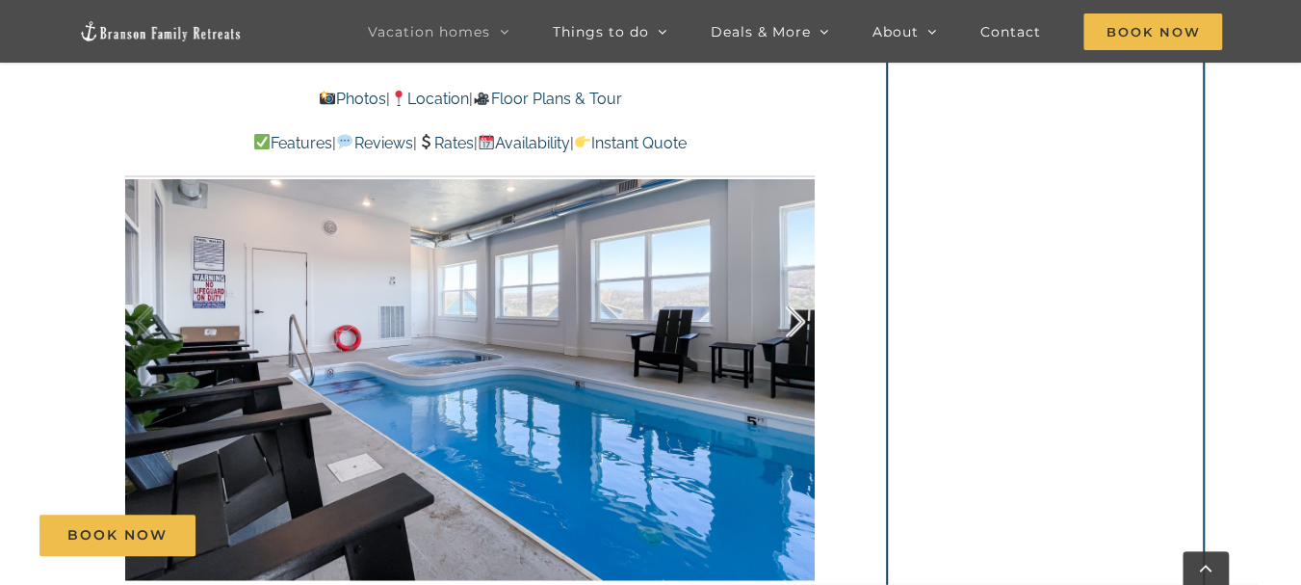
click at [794, 322] on div at bounding box center [776, 321] width 60 height 119
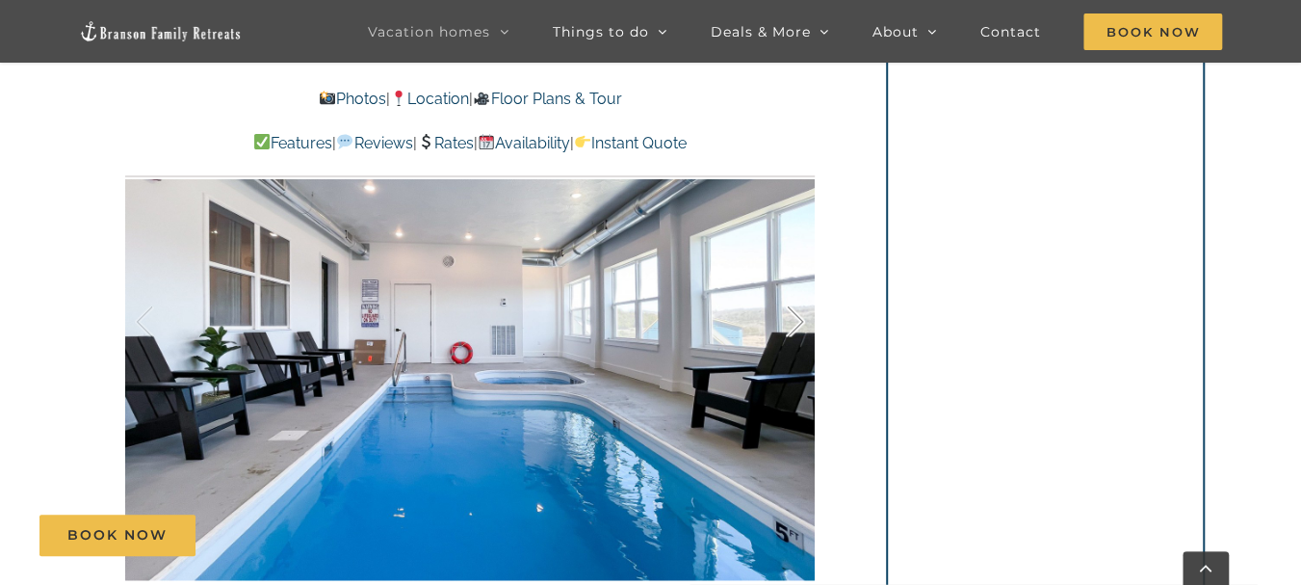
click at [794, 322] on div at bounding box center [776, 321] width 60 height 119
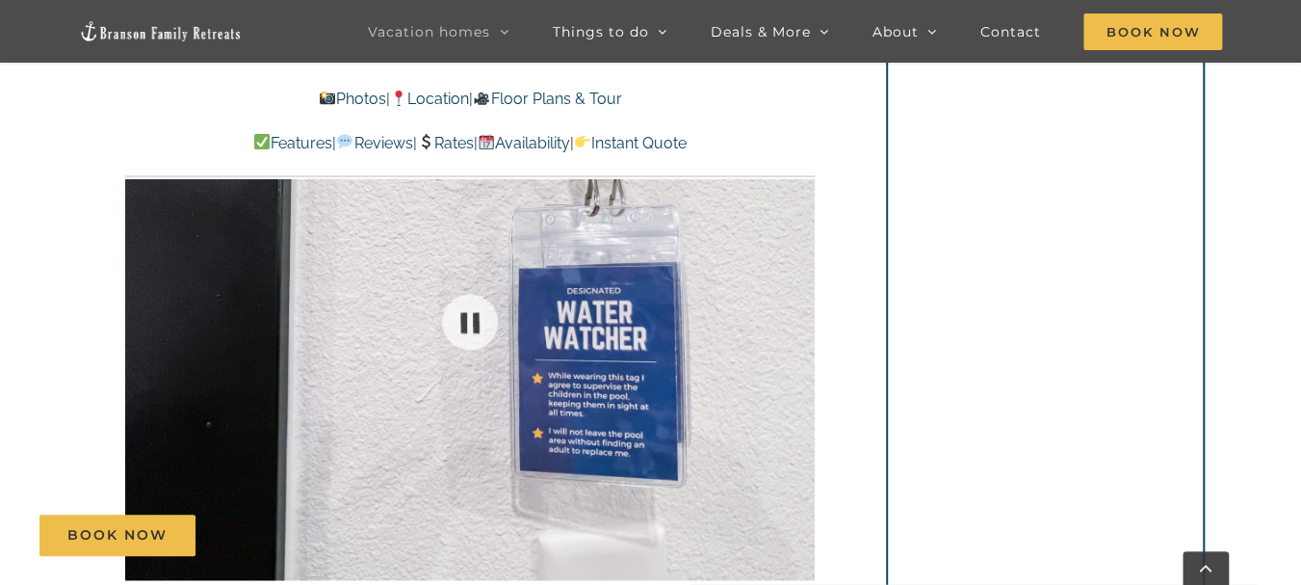
click at [794, 322] on div "40 / 59" at bounding box center [470, 321] width 690 height 566
click at [794, 322] on div at bounding box center [776, 321] width 60 height 119
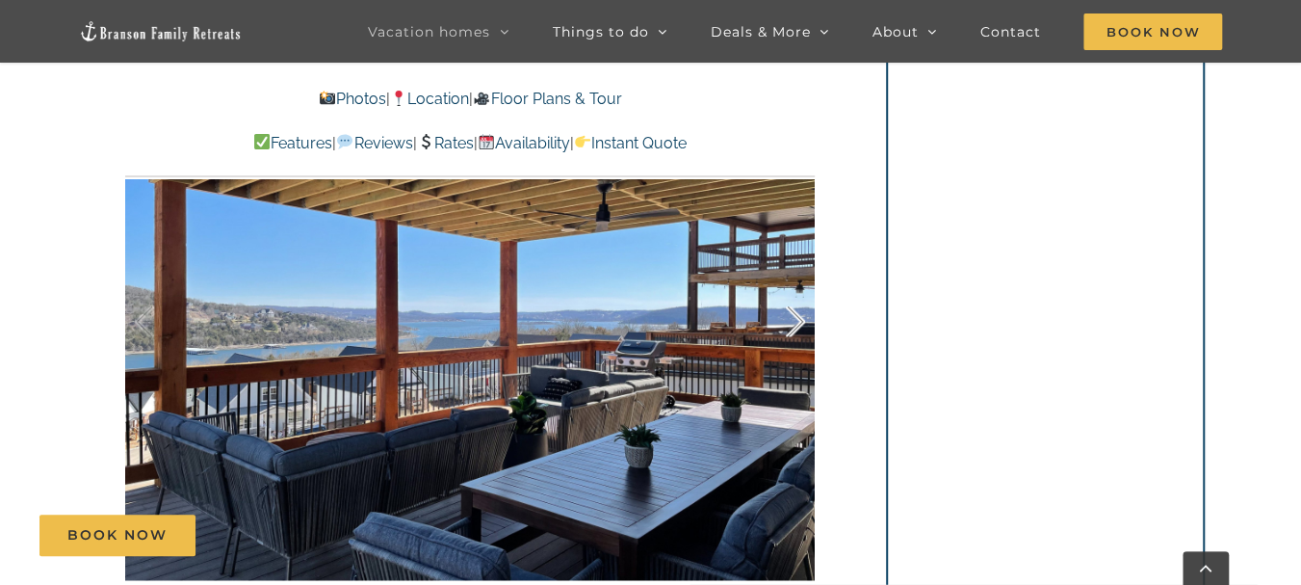
click at [799, 321] on div at bounding box center [776, 321] width 60 height 119
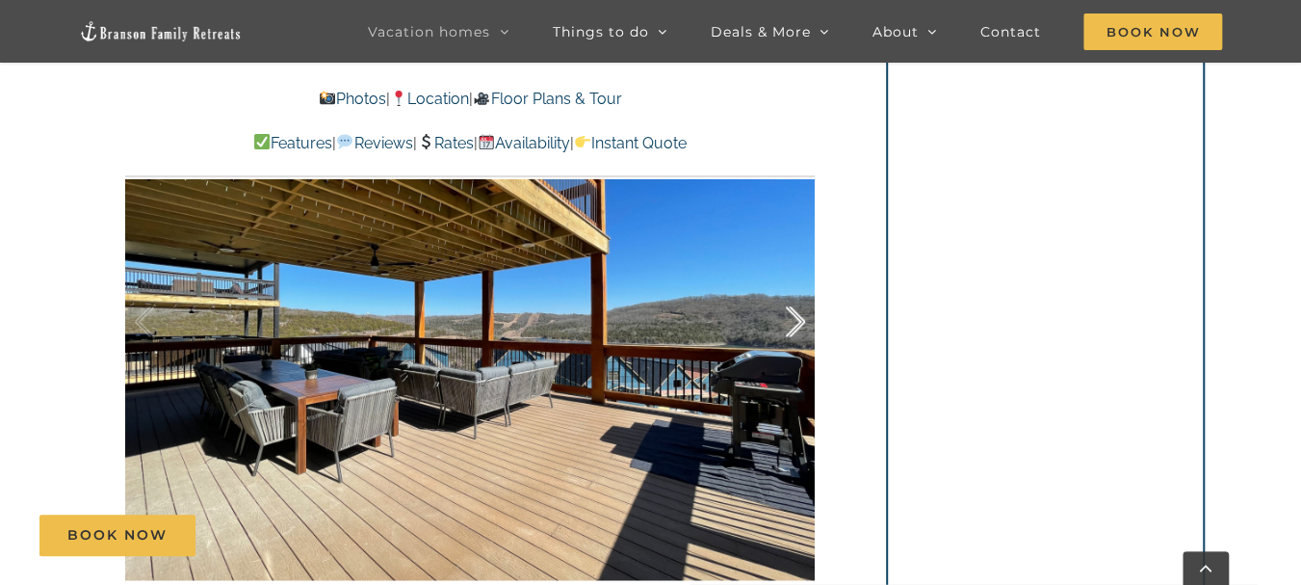
click at [799, 321] on div at bounding box center [776, 321] width 60 height 119
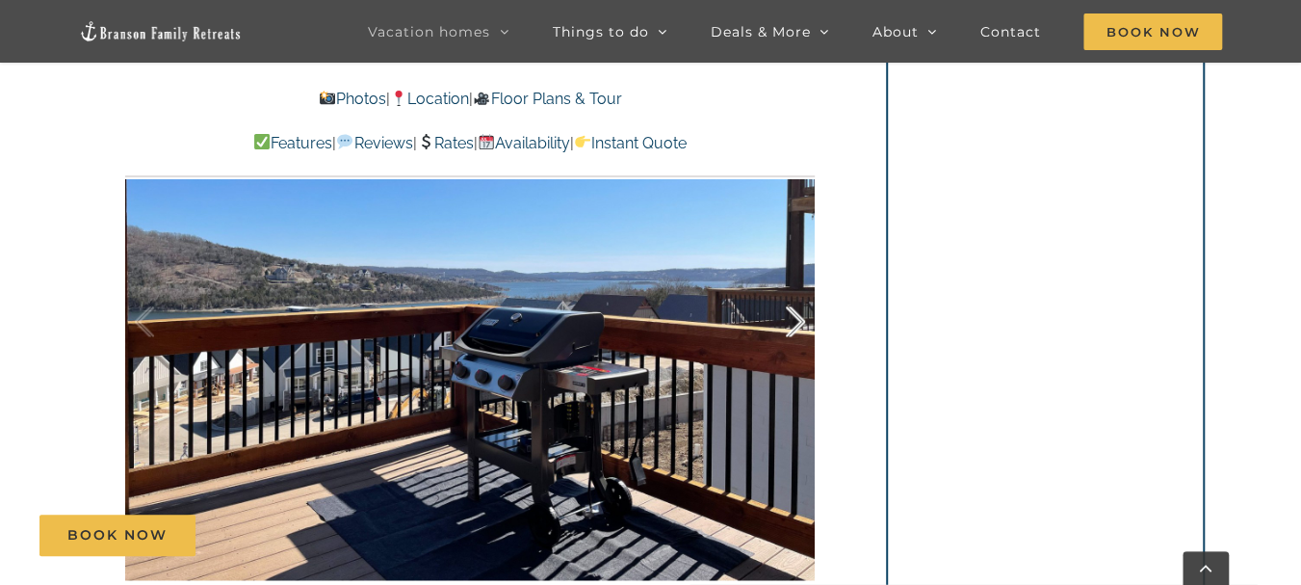
click at [799, 321] on div at bounding box center [776, 321] width 60 height 119
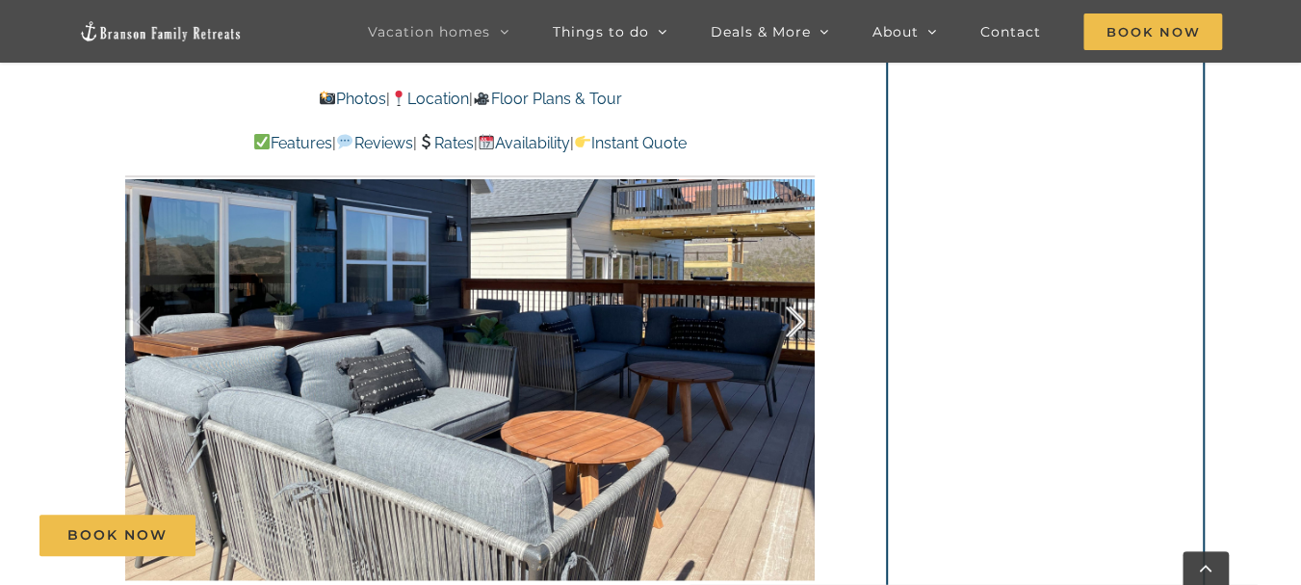
click at [799, 321] on div at bounding box center [776, 321] width 60 height 119
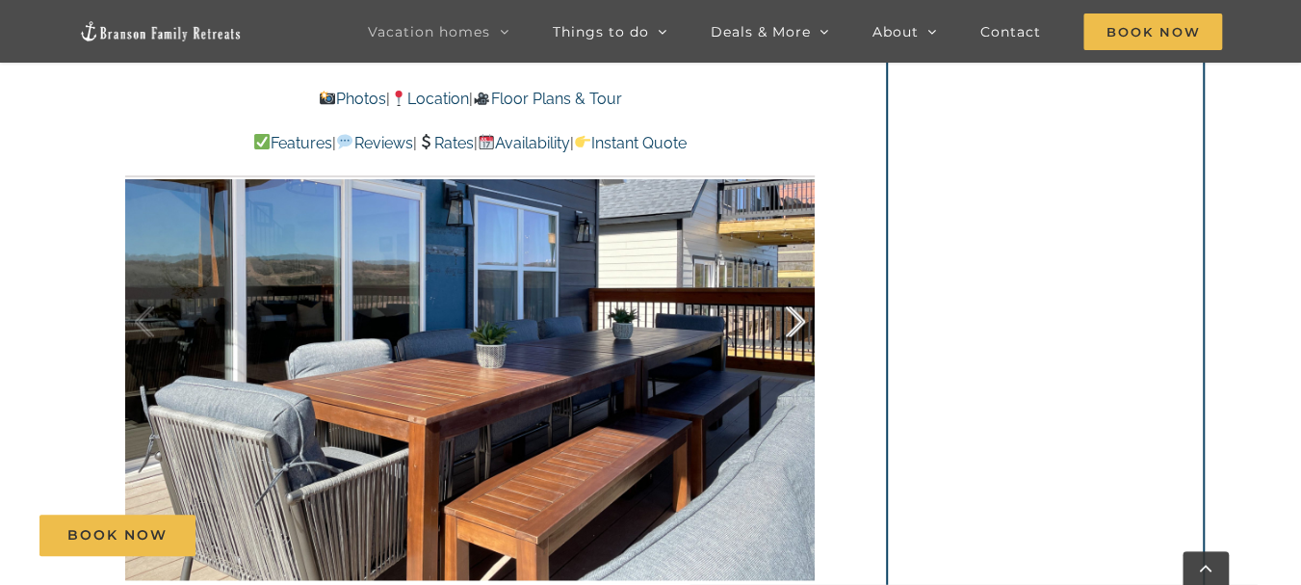
click at [799, 321] on div at bounding box center [776, 321] width 60 height 119
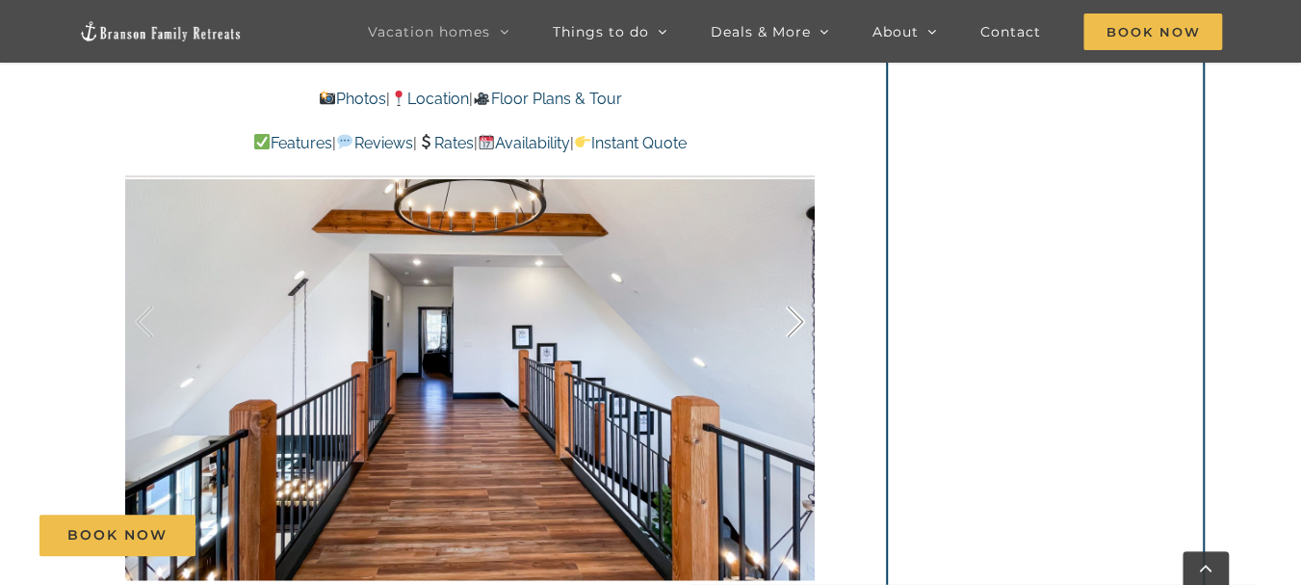
click at [799, 321] on div at bounding box center [776, 321] width 60 height 119
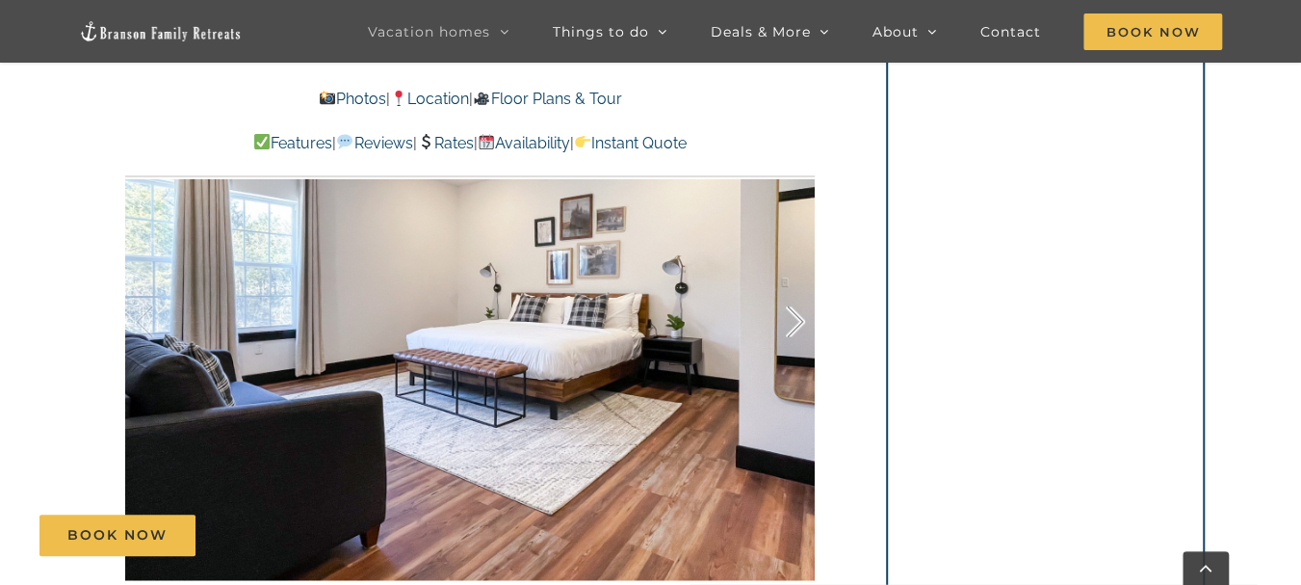
click at [799, 321] on div at bounding box center [776, 321] width 60 height 119
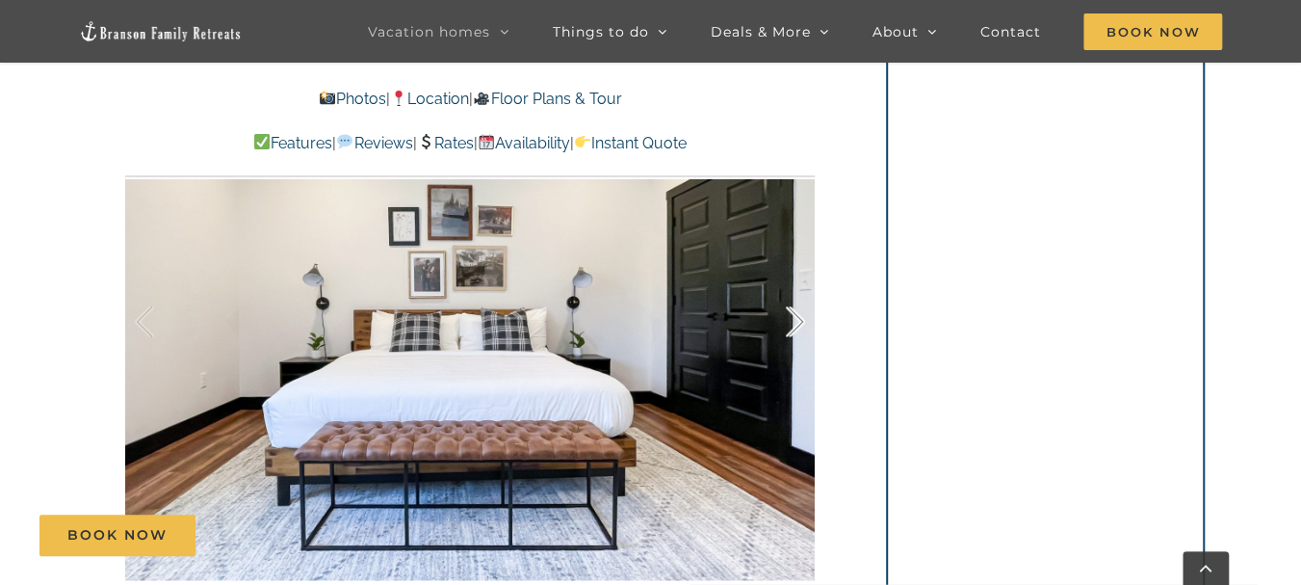
click at [799, 321] on div at bounding box center [776, 321] width 60 height 119
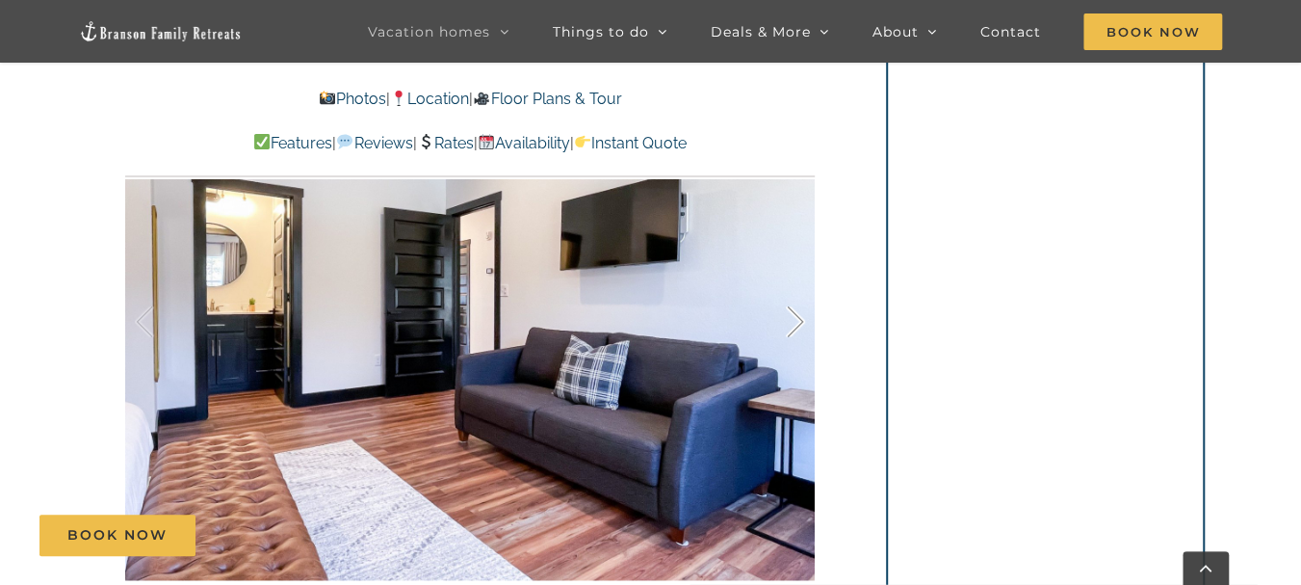
click at [799, 321] on div at bounding box center [776, 321] width 60 height 119
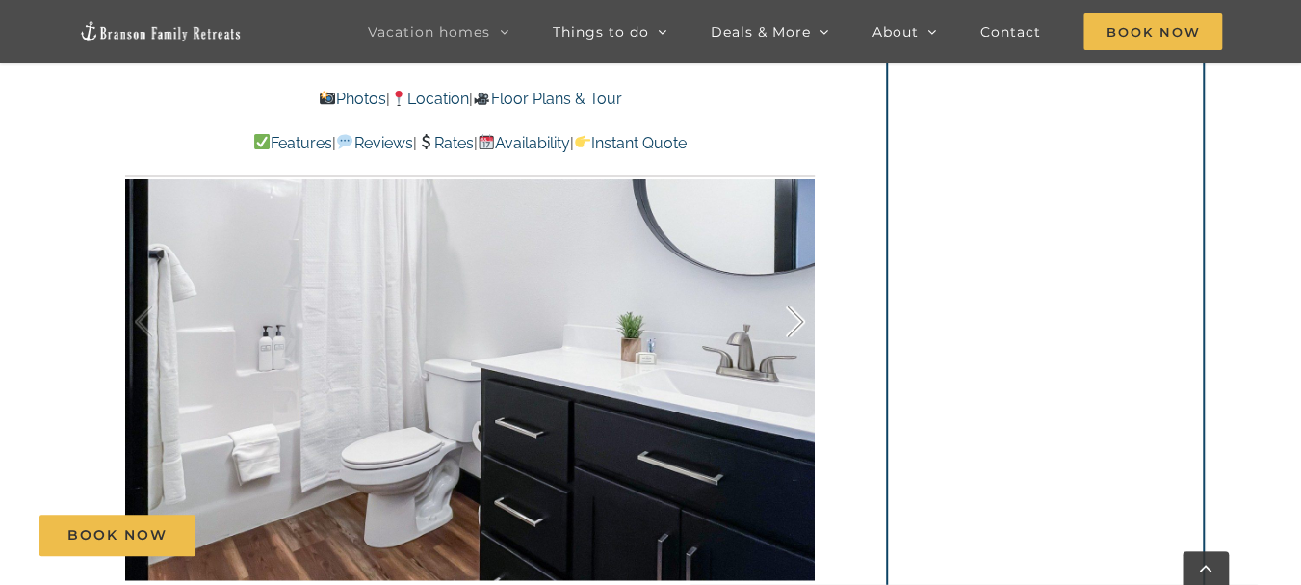
click at [799, 321] on div at bounding box center [776, 321] width 60 height 119
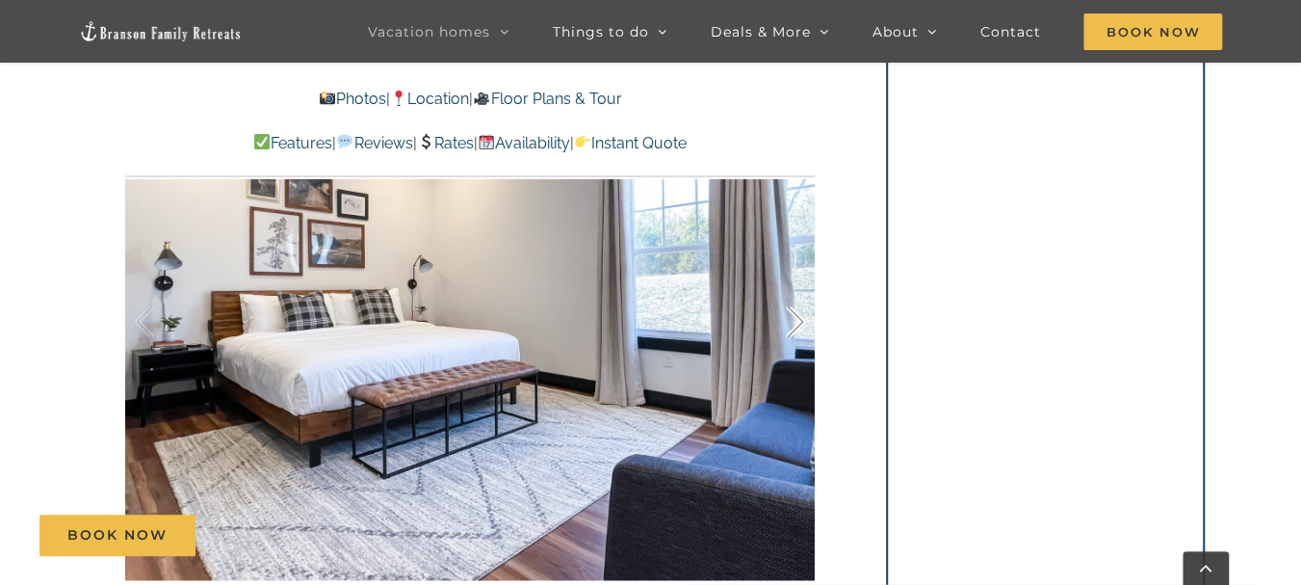
click at [799, 321] on div at bounding box center [776, 321] width 60 height 119
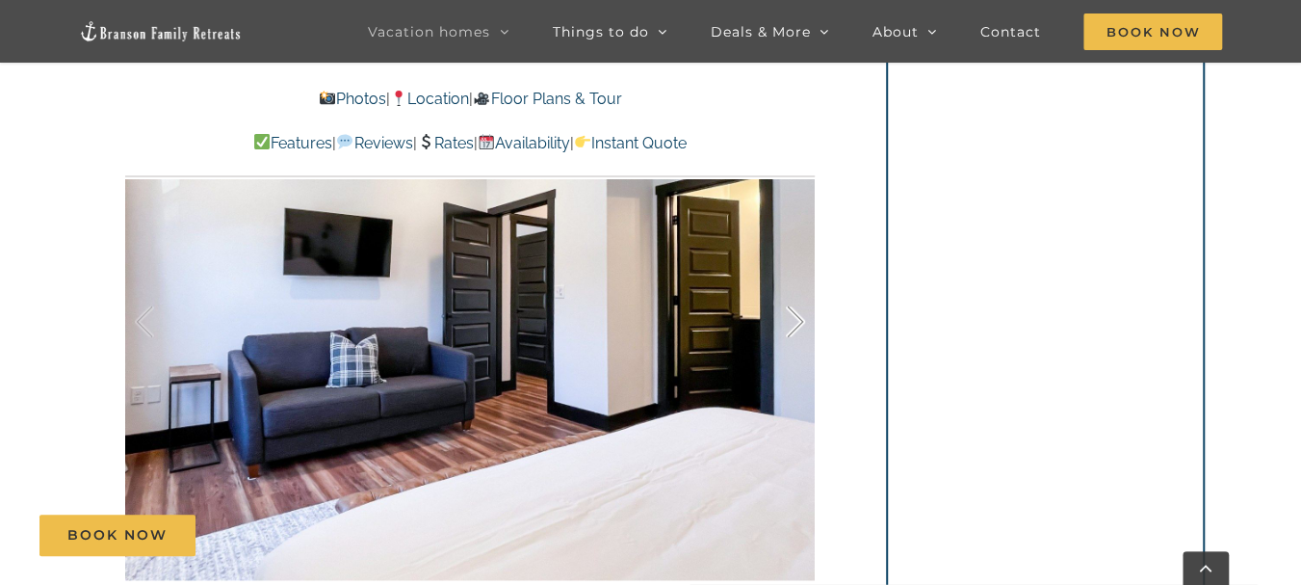
click at [799, 321] on div at bounding box center [776, 321] width 60 height 119
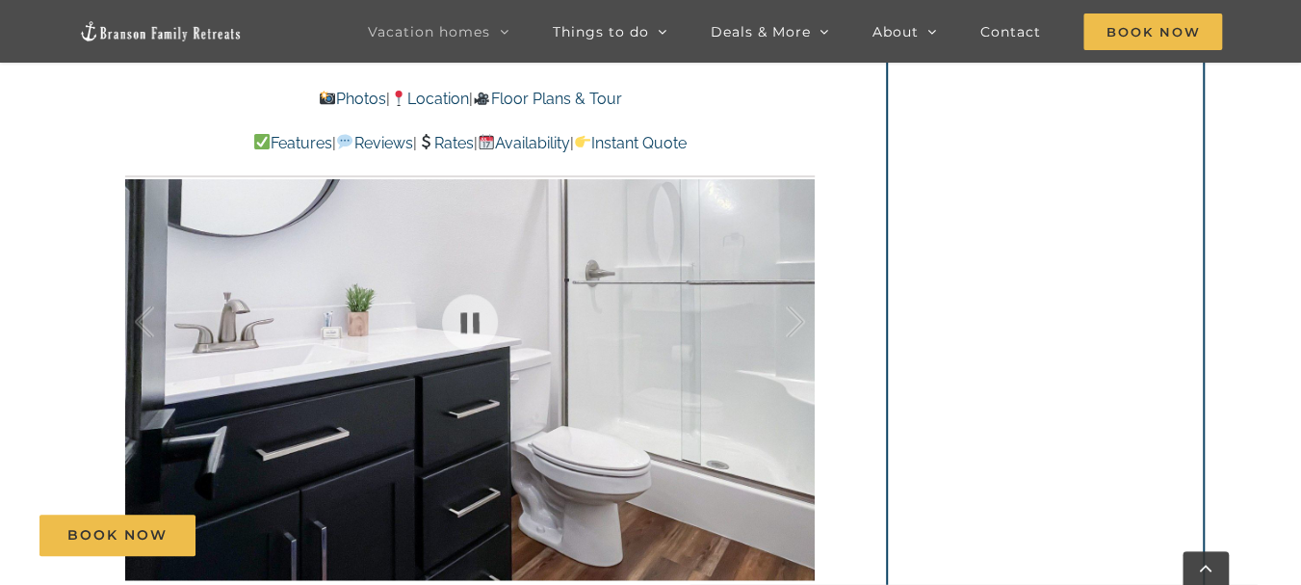
click at [805, 327] on div at bounding box center [776, 321] width 60 height 119
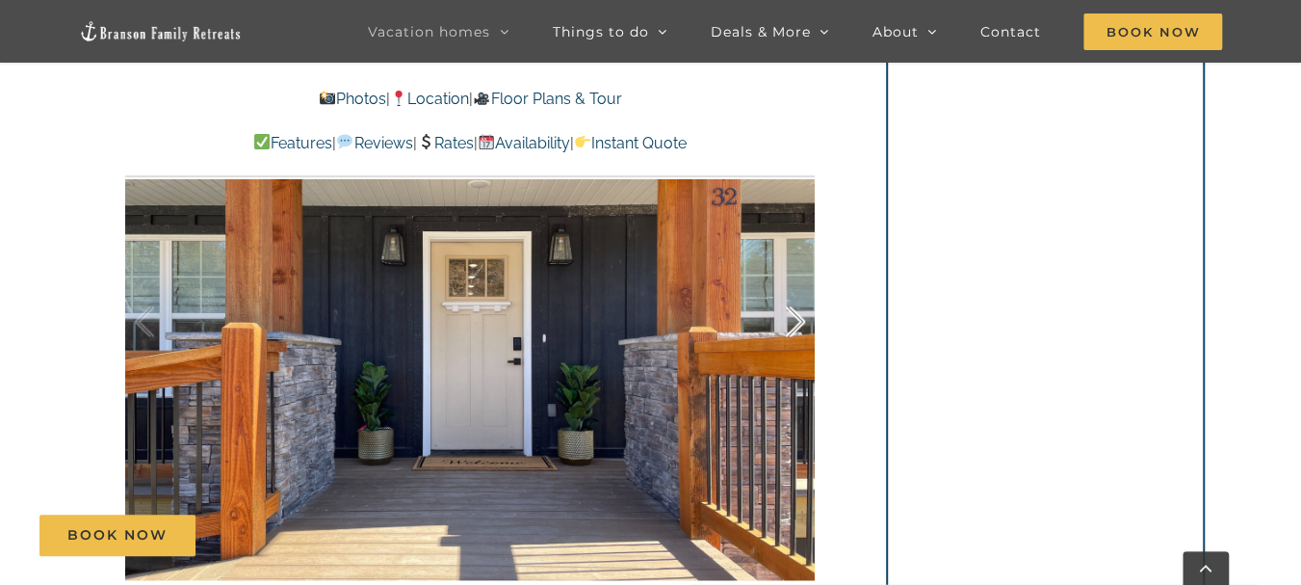
click at [798, 325] on div at bounding box center [776, 321] width 60 height 119
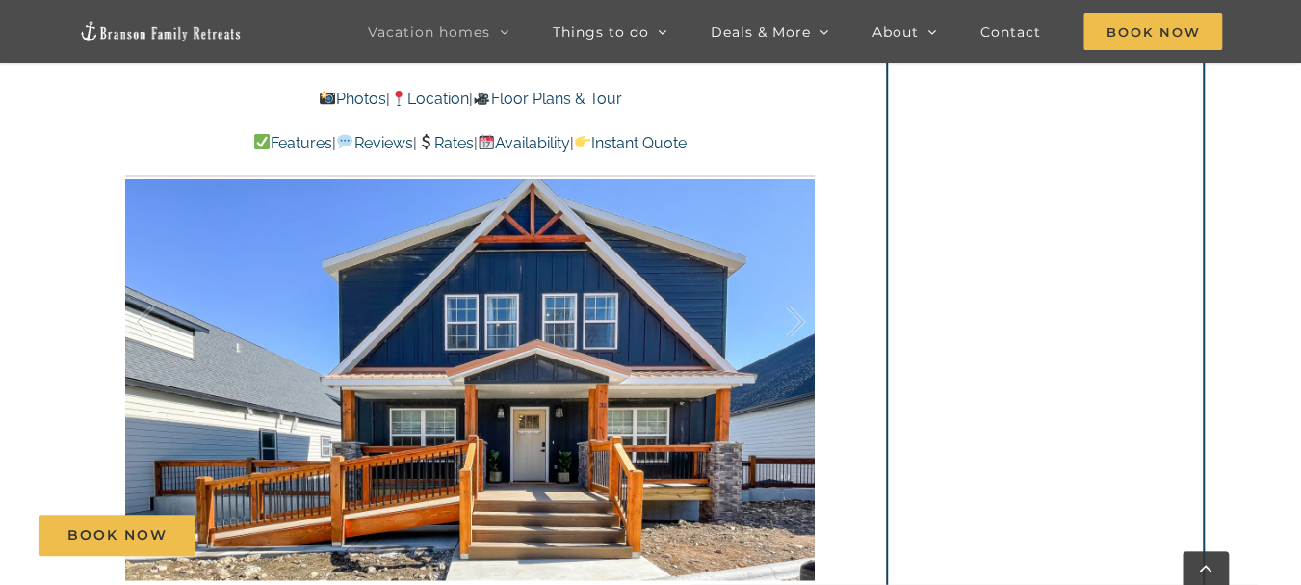
drag, startPoint x: 798, startPoint y: 324, endPoint x: 811, endPoint y: 269, distance: 56.5
click at [799, 323] on div at bounding box center [776, 321] width 60 height 119
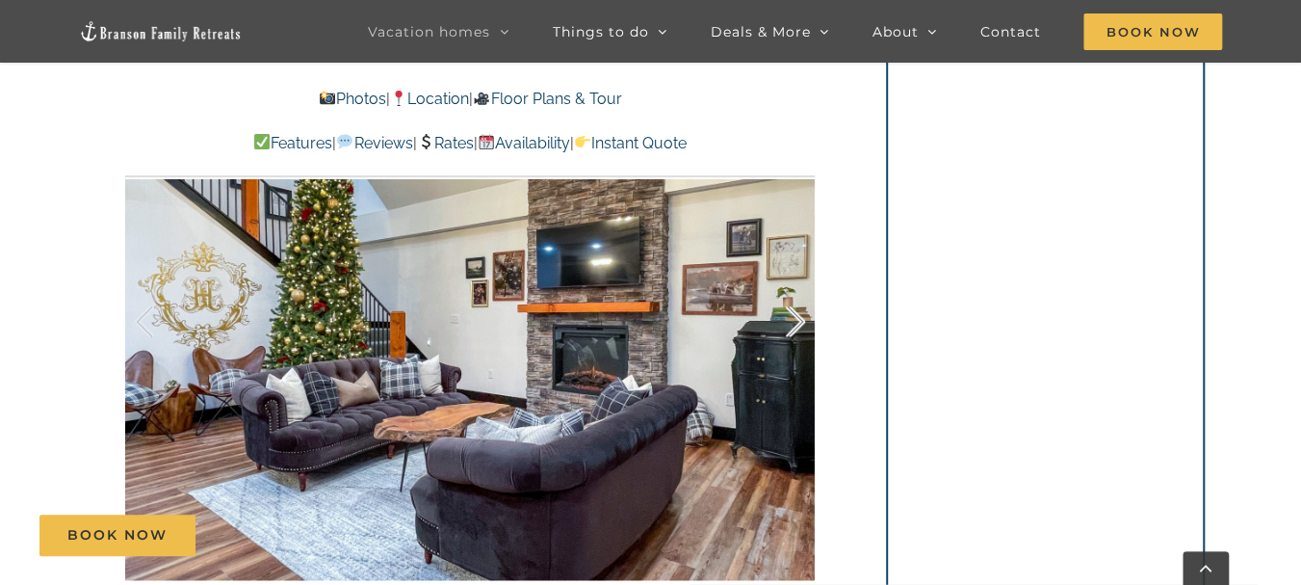
click at [800, 319] on div at bounding box center [776, 321] width 60 height 119
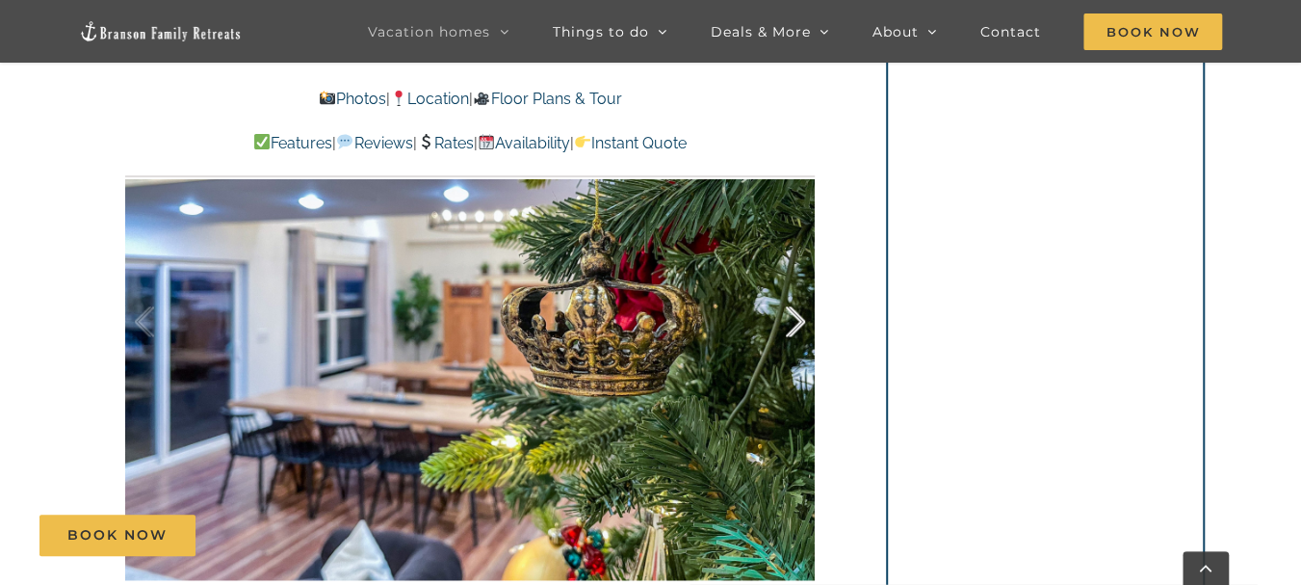
click at [800, 319] on div at bounding box center [776, 321] width 60 height 119
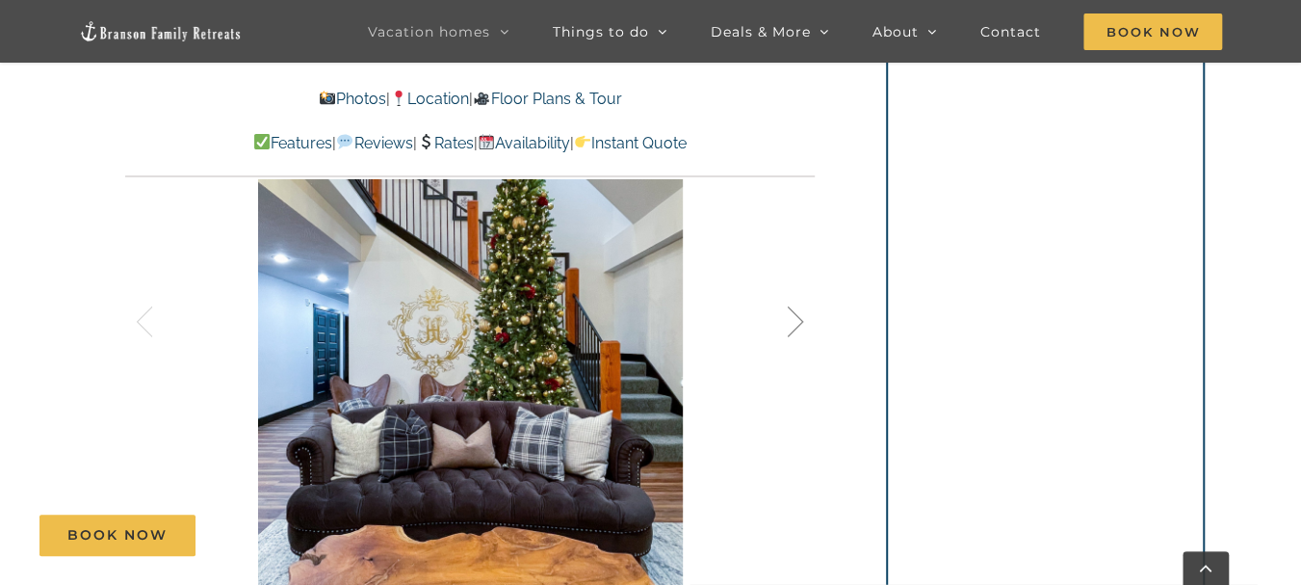
click at [800, 319] on div at bounding box center [776, 321] width 60 height 119
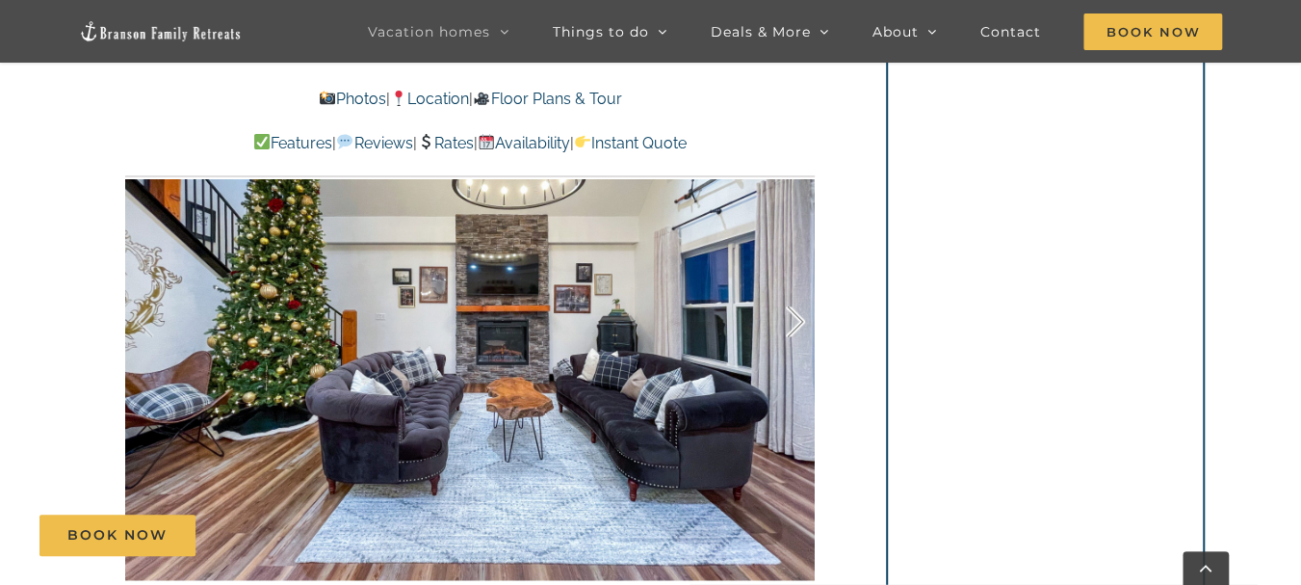
click at [800, 319] on div at bounding box center [776, 321] width 60 height 119
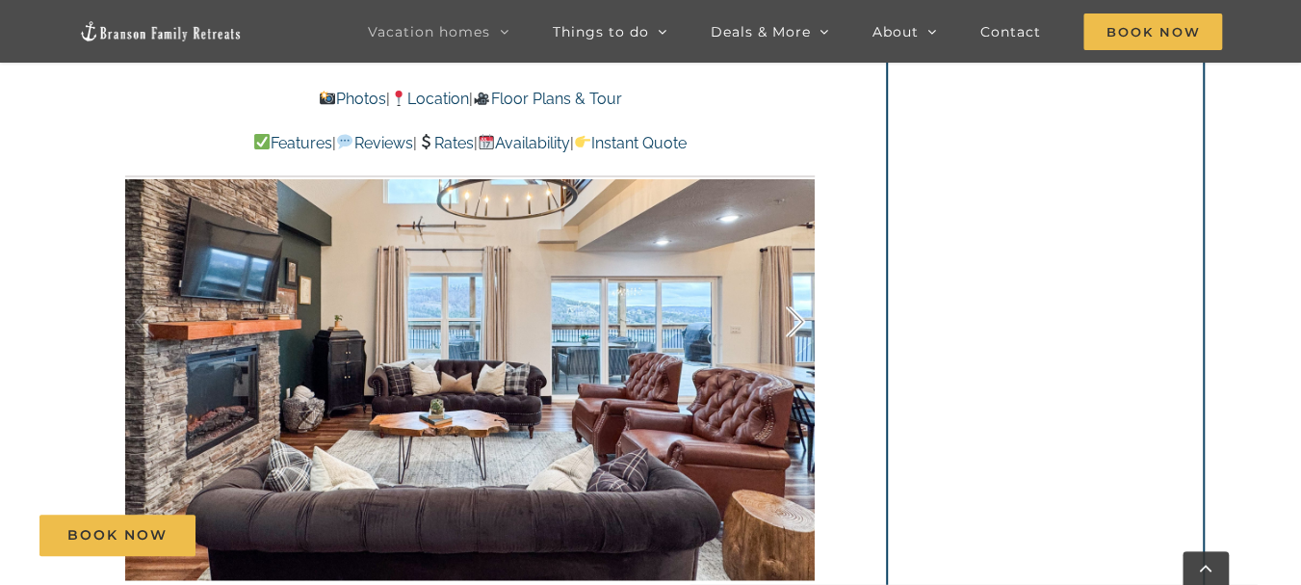
click at [800, 319] on div at bounding box center [776, 321] width 60 height 119
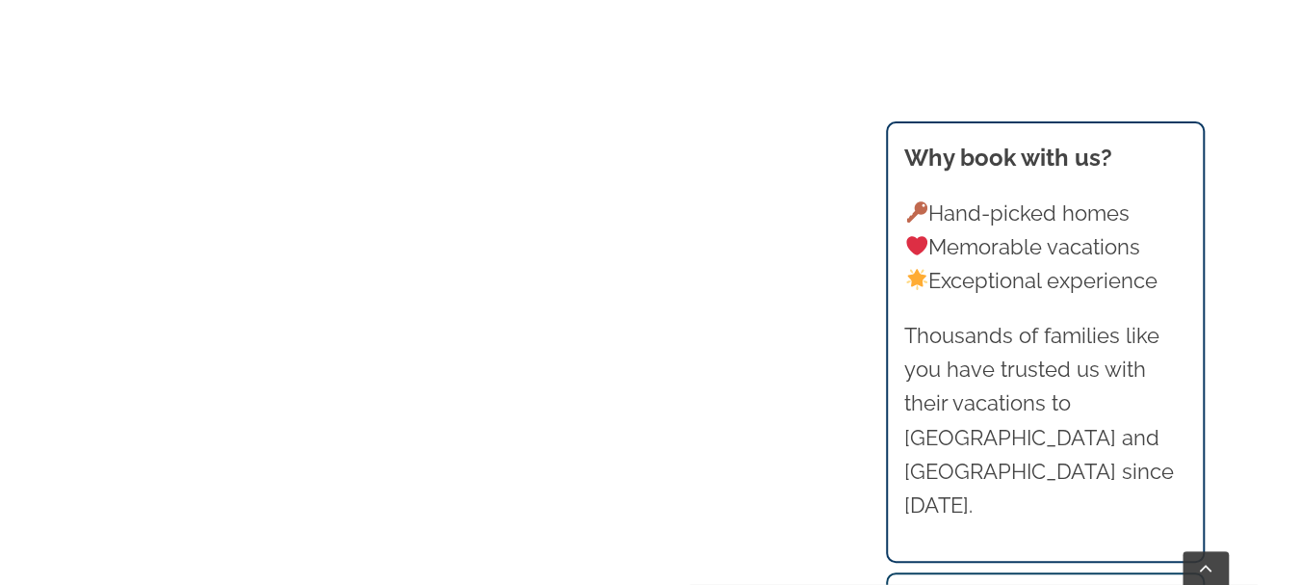
scroll to position [1060, 0]
